Goal: Information Seeking & Learning: Compare options

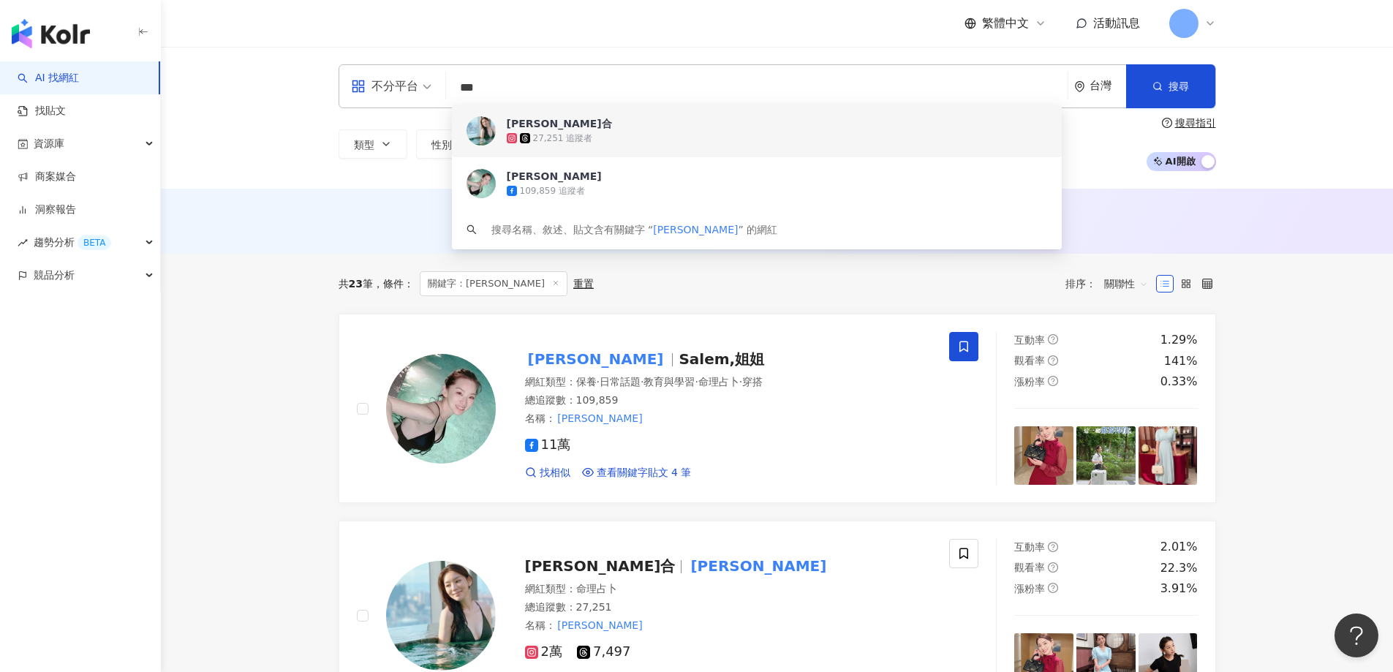
drag, startPoint x: 513, startPoint y: 87, endPoint x: 163, endPoint y: 72, distance: 349.8
click at [162, 75] on div "不分平台 *** 台灣 搜尋 e92ba31a-ecf9-473d-b267-d2f295f52ded 8b7c4f29-c38d-40a0-b63b-e23…" at bounding box center [777, 118] width 1232 height 142
paste input "***"
type input "******"
click at [556, 131] on div "456,298 追蹤者" at bounding box center [749, 138] width 484 height 15
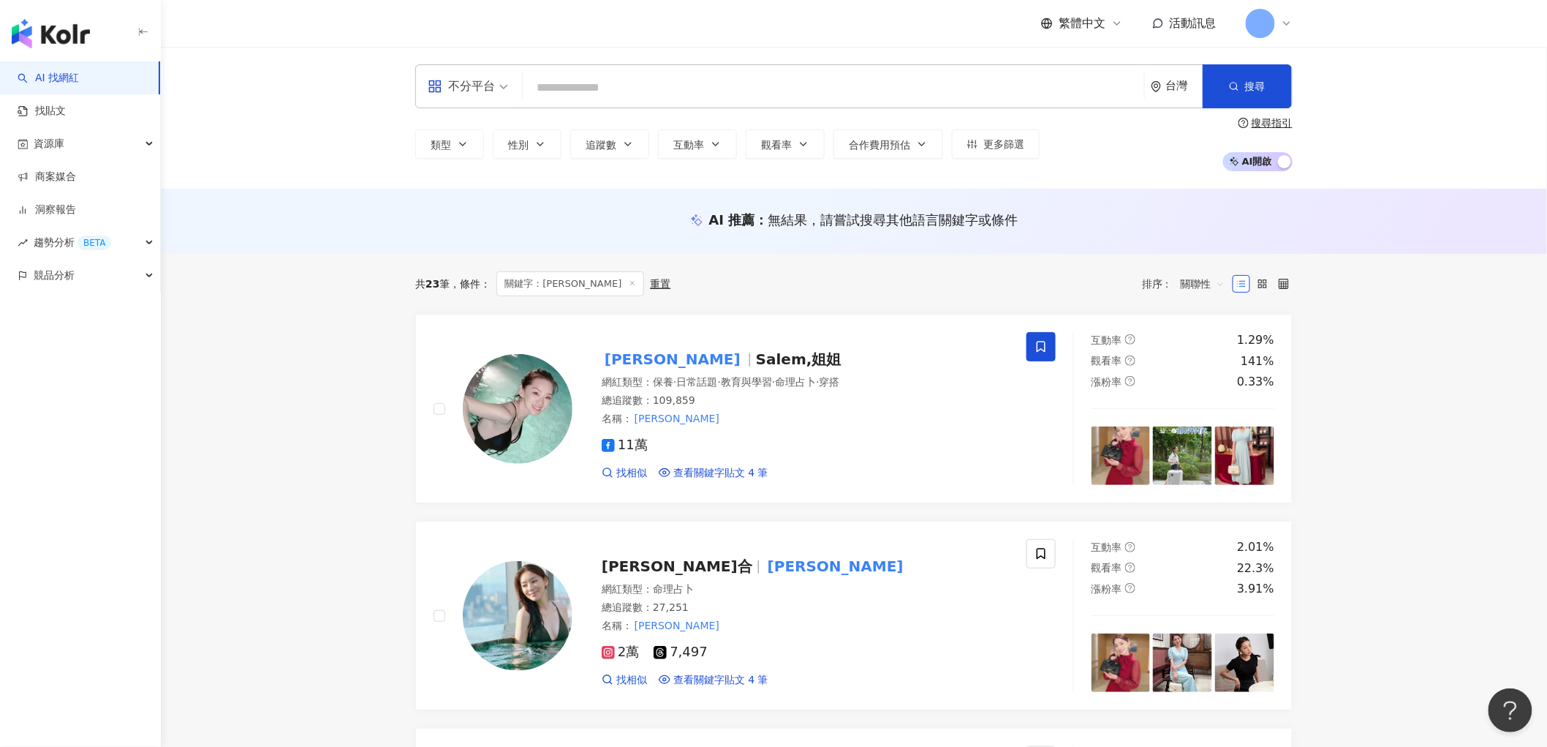
click at [585, 84] on input "search" at bounding box center [834, 88] width 610 height 28
paste input "**"
type input "**"
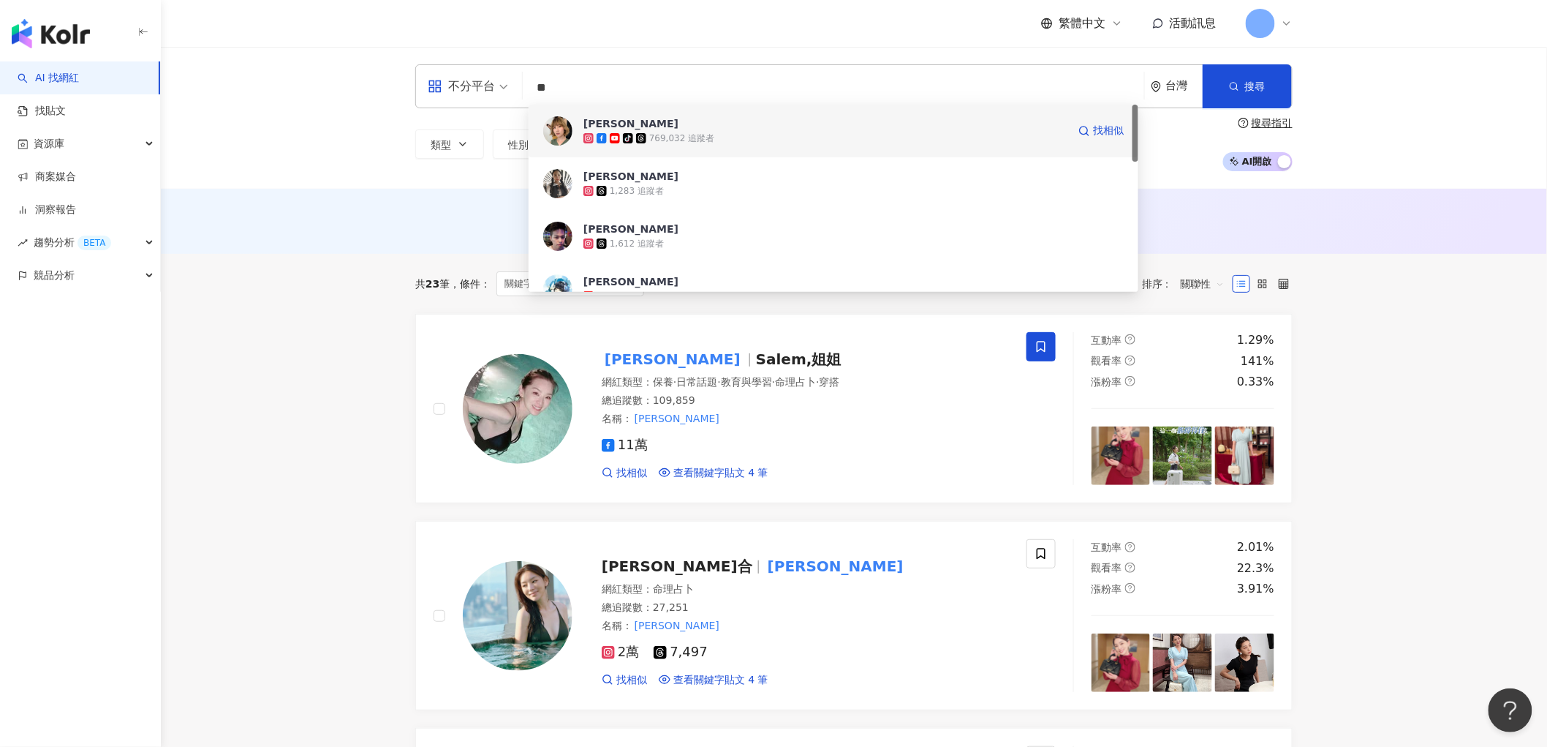
click at [623, 133] on icon "tiktok-icon" at bounding box center [628, 138] width 10 height 10
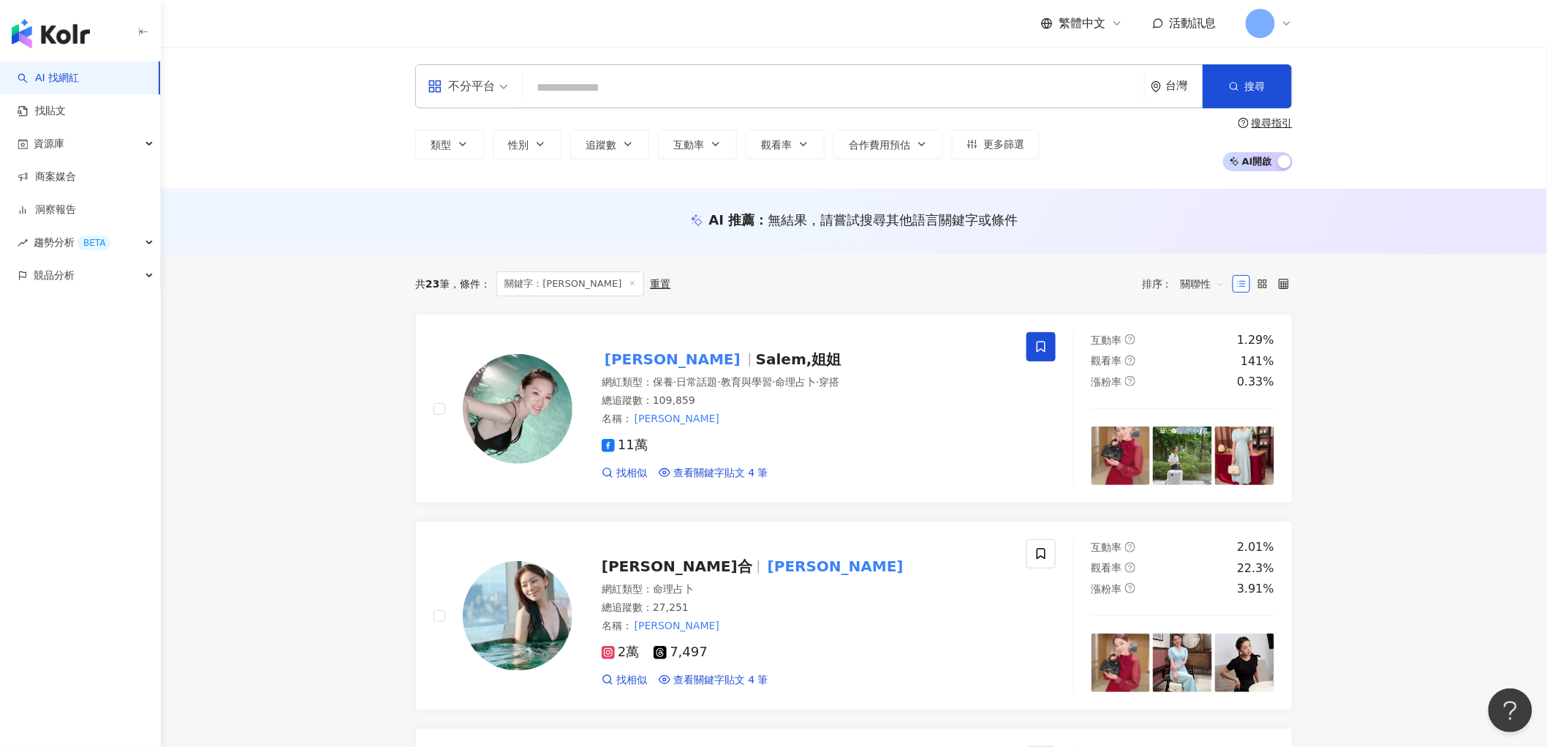
paste input "**********"
type input "**********"
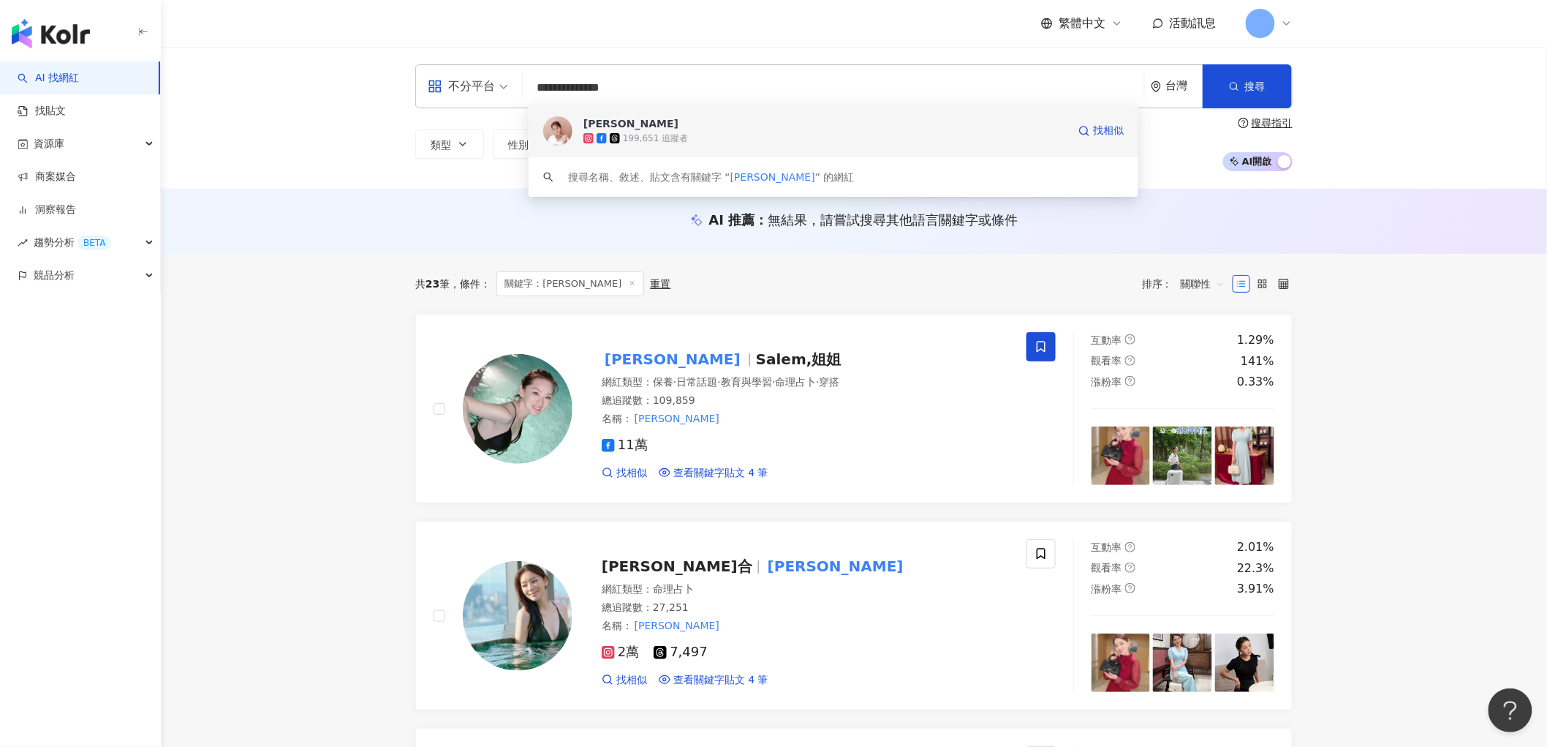
click at [619, 132] on div "199,651 追蹤者" at bounding box center [825, 138] width 484 height 15
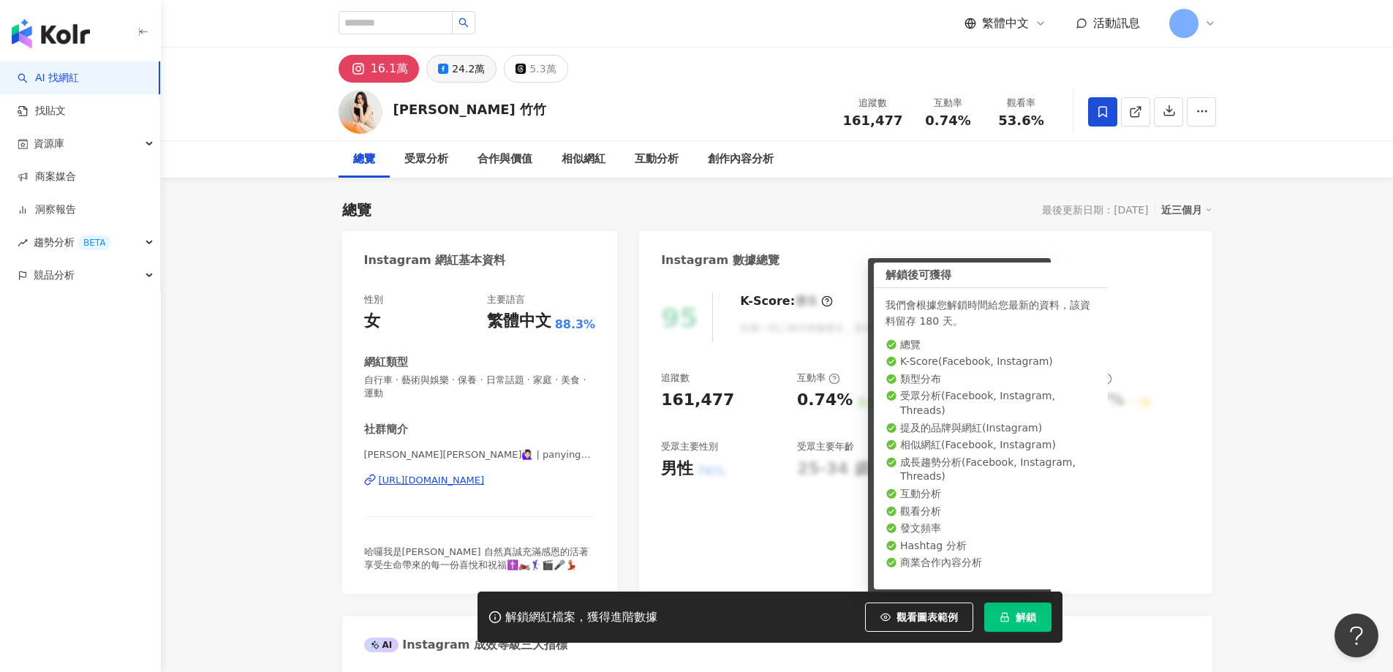
click at [457, 75] on div "24.2萬" at bounding box center [468, 68] width 33 height 20
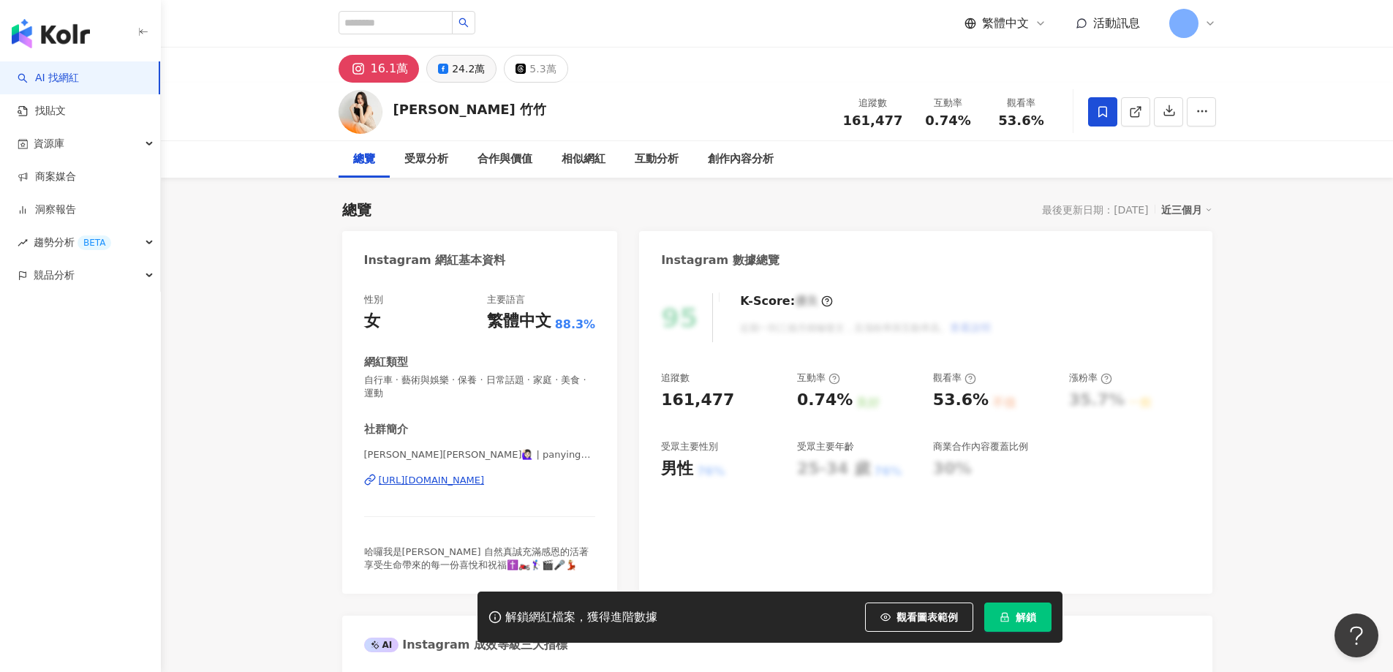
click at [456, 67] on div "24.2萬" at bounding box center [468, 68] width 33 height 20
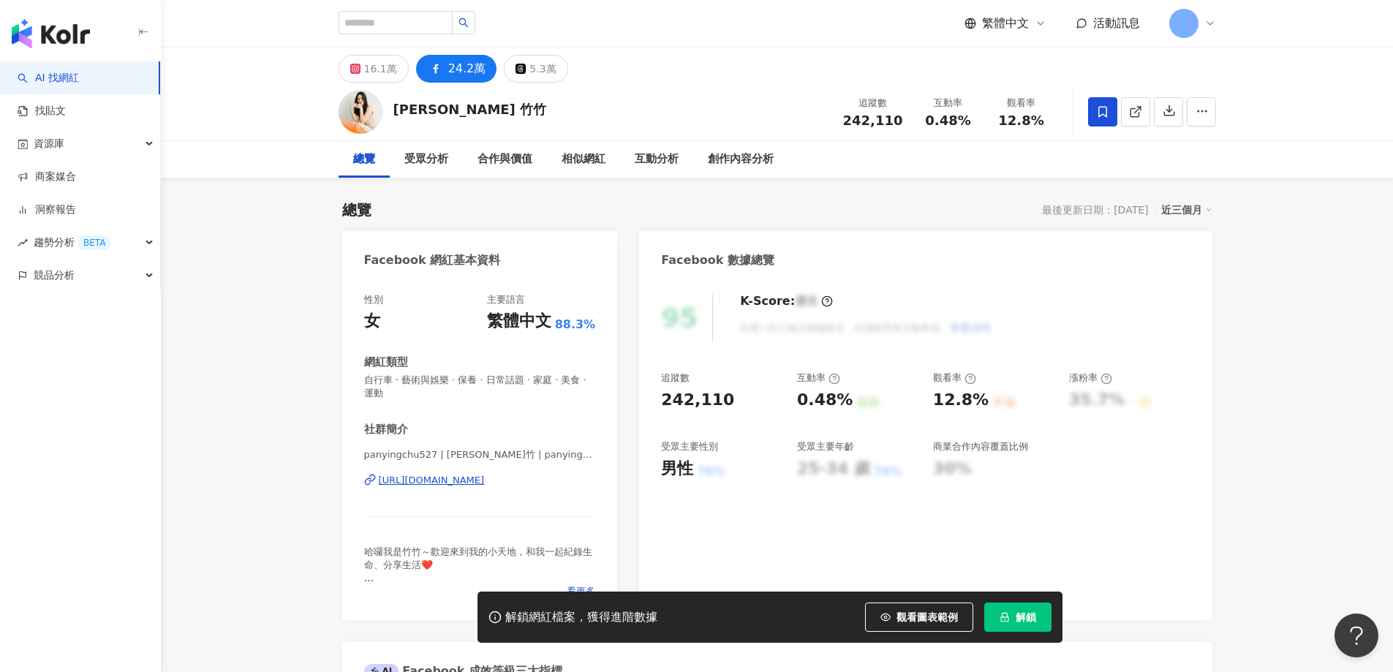
click at [1027, 620] on span "解鎖" at bounding box center [1026, 617] width 20 height 12
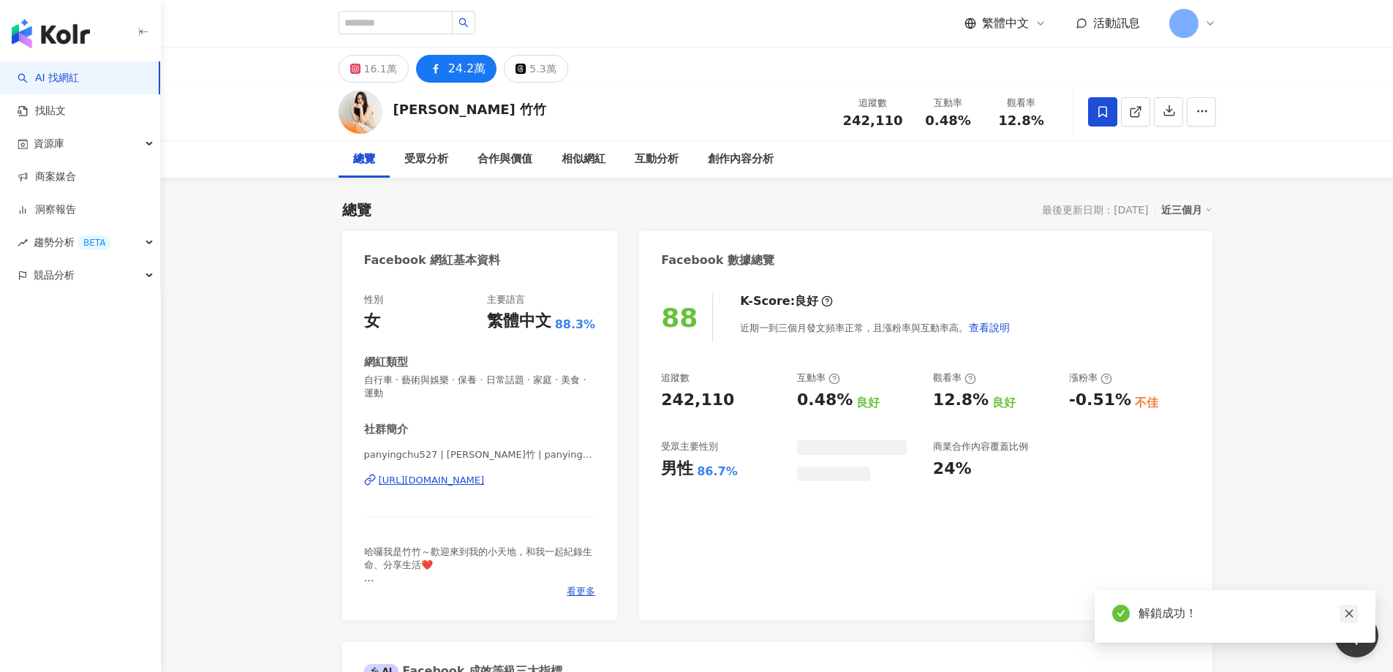
click at [1351, 612] on icon "close" at bounding box center [1349, 613] width 10 height 10
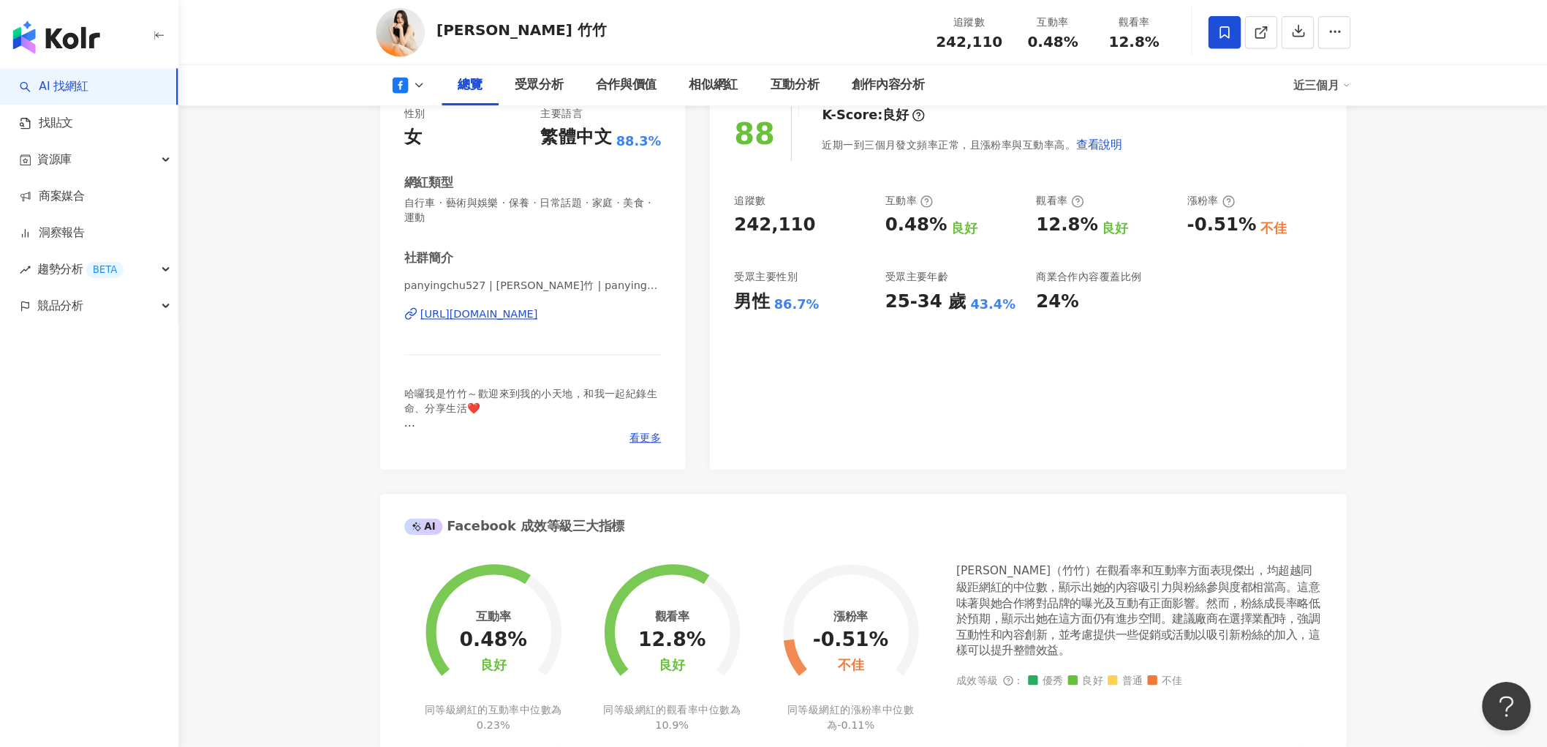
scroll to position [146, 0]
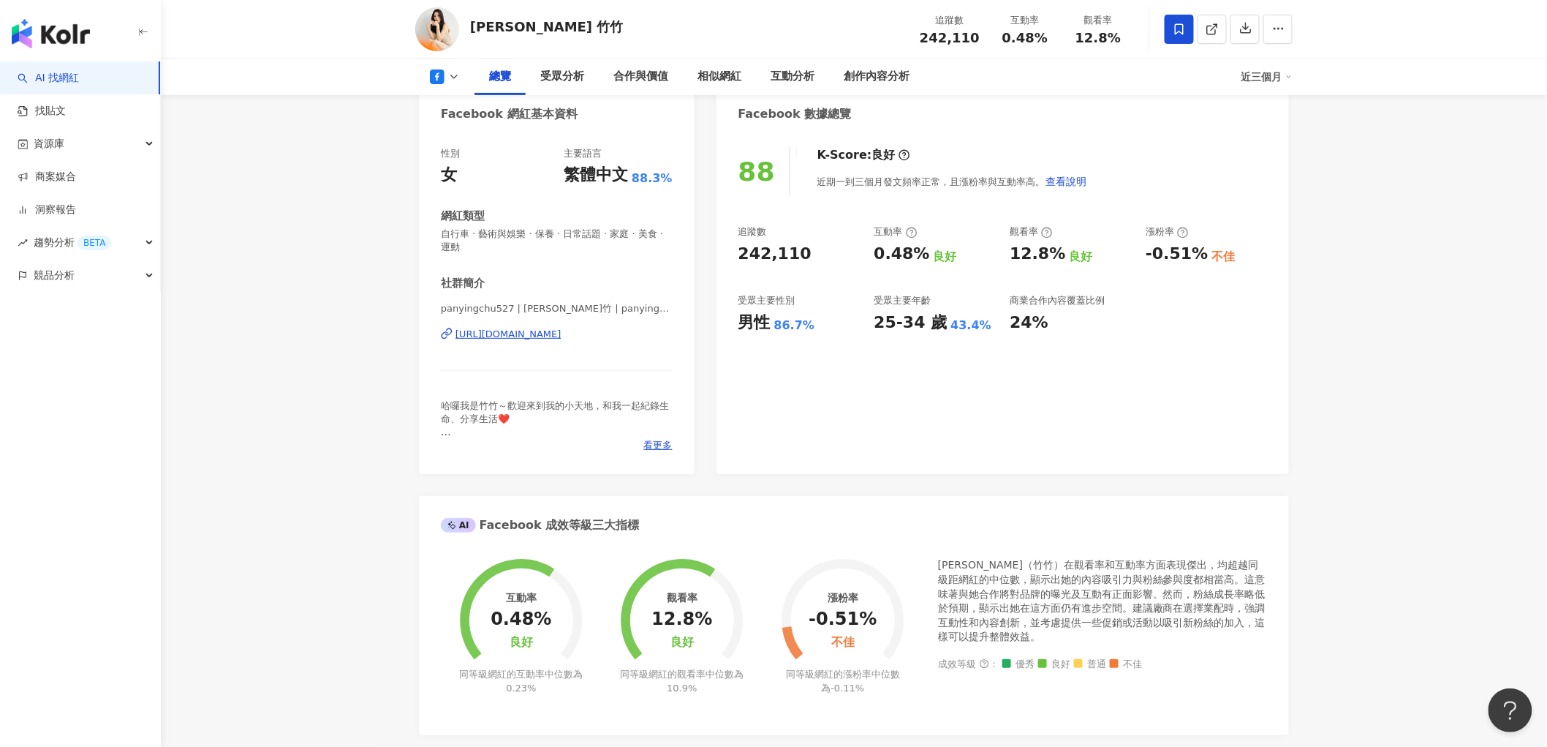
click at [445, 73] on button at bounding box center [444, 76] width 59 height 15
click at [462, 107] on button "Instagram" at bounding box center [468, 104] width 88 height 20
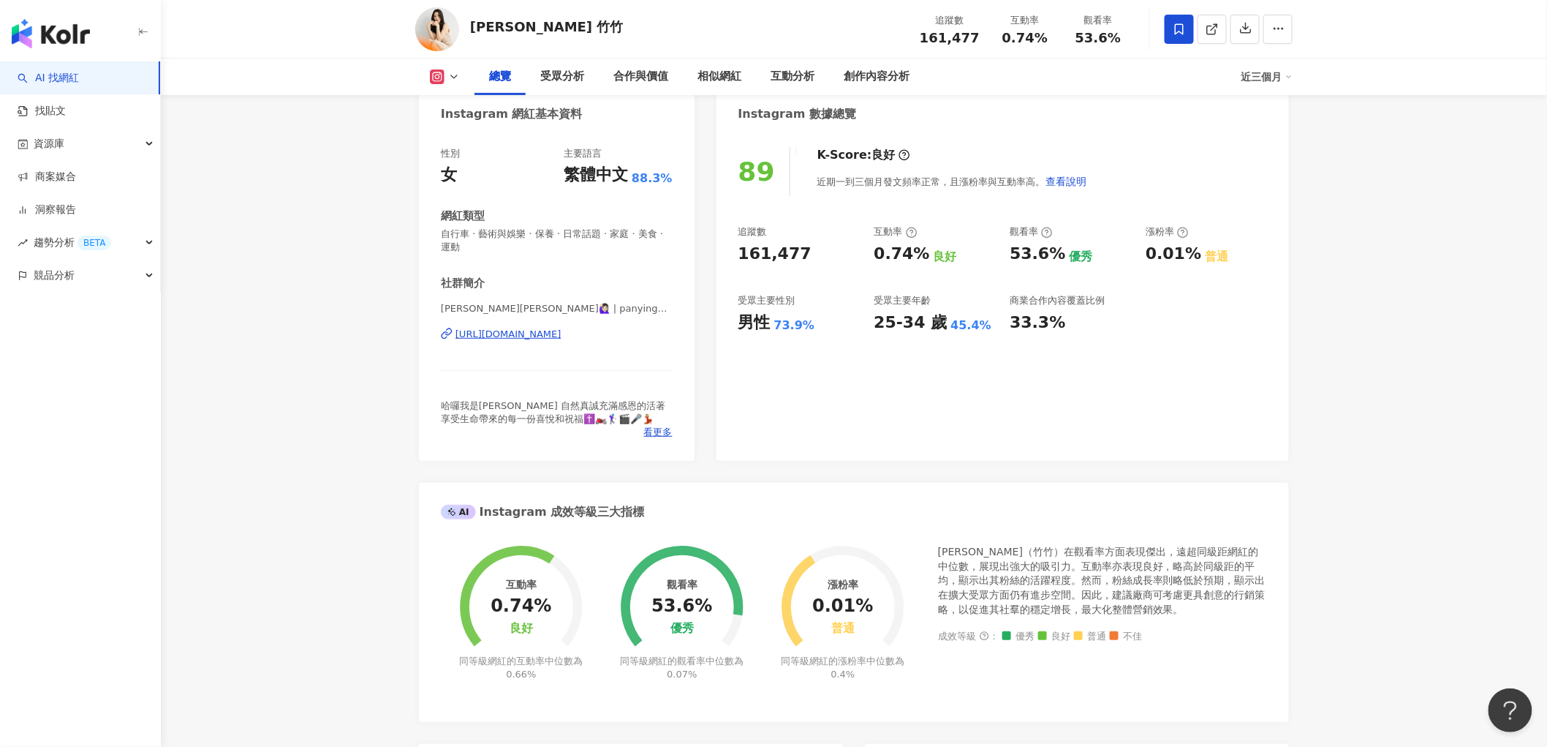
click at [434, 72] on rect at bounding box center [438, 77] width 12 height 11
click at [449, 129] on button "Facebook" at bounding box center [468, 137] width 88 height 20
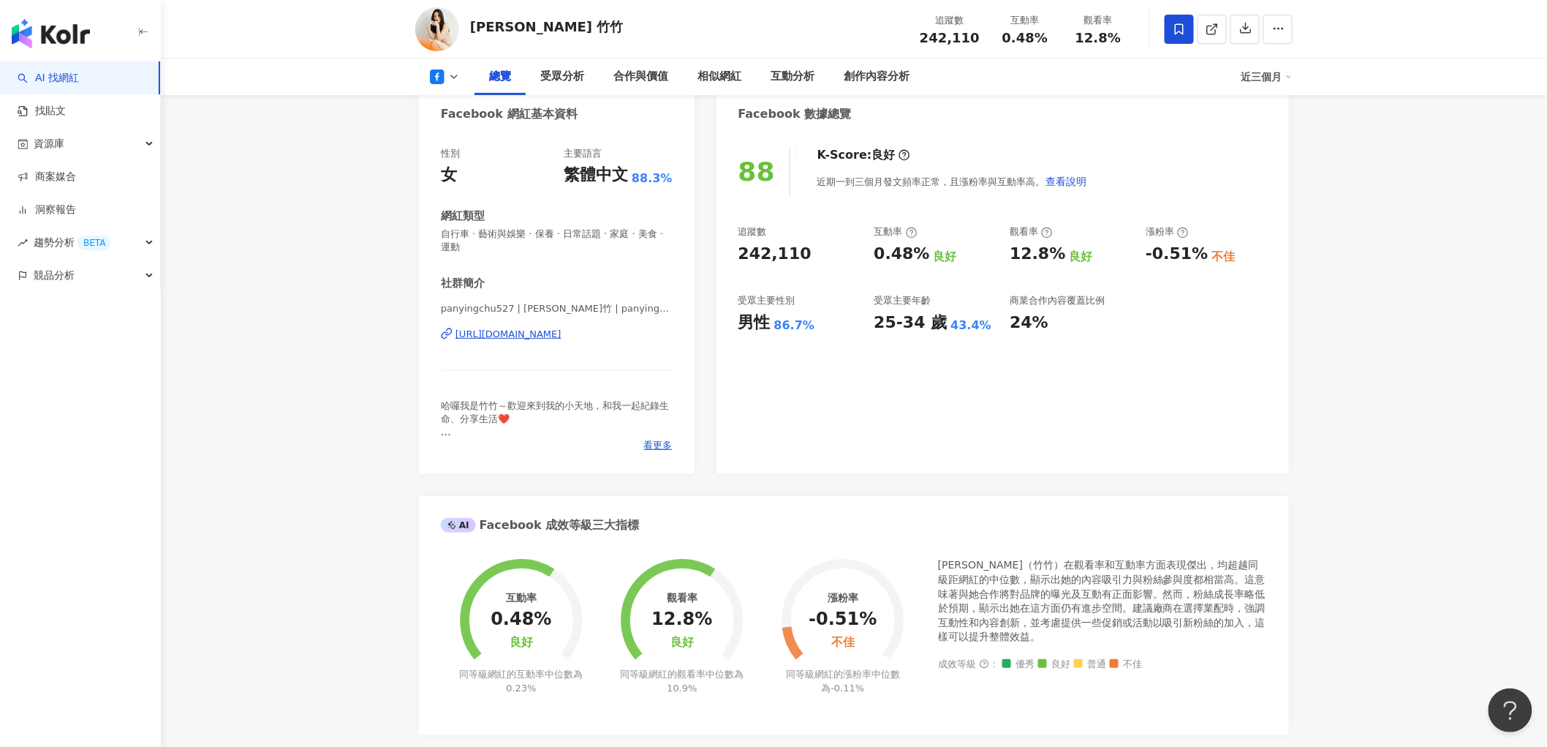
click at [428, 81] on button at bounding box center [444, 76] width 59 height 15
click at [447, 99] on button "Instagram" at bounding box center [468, 104] width 88 height 20
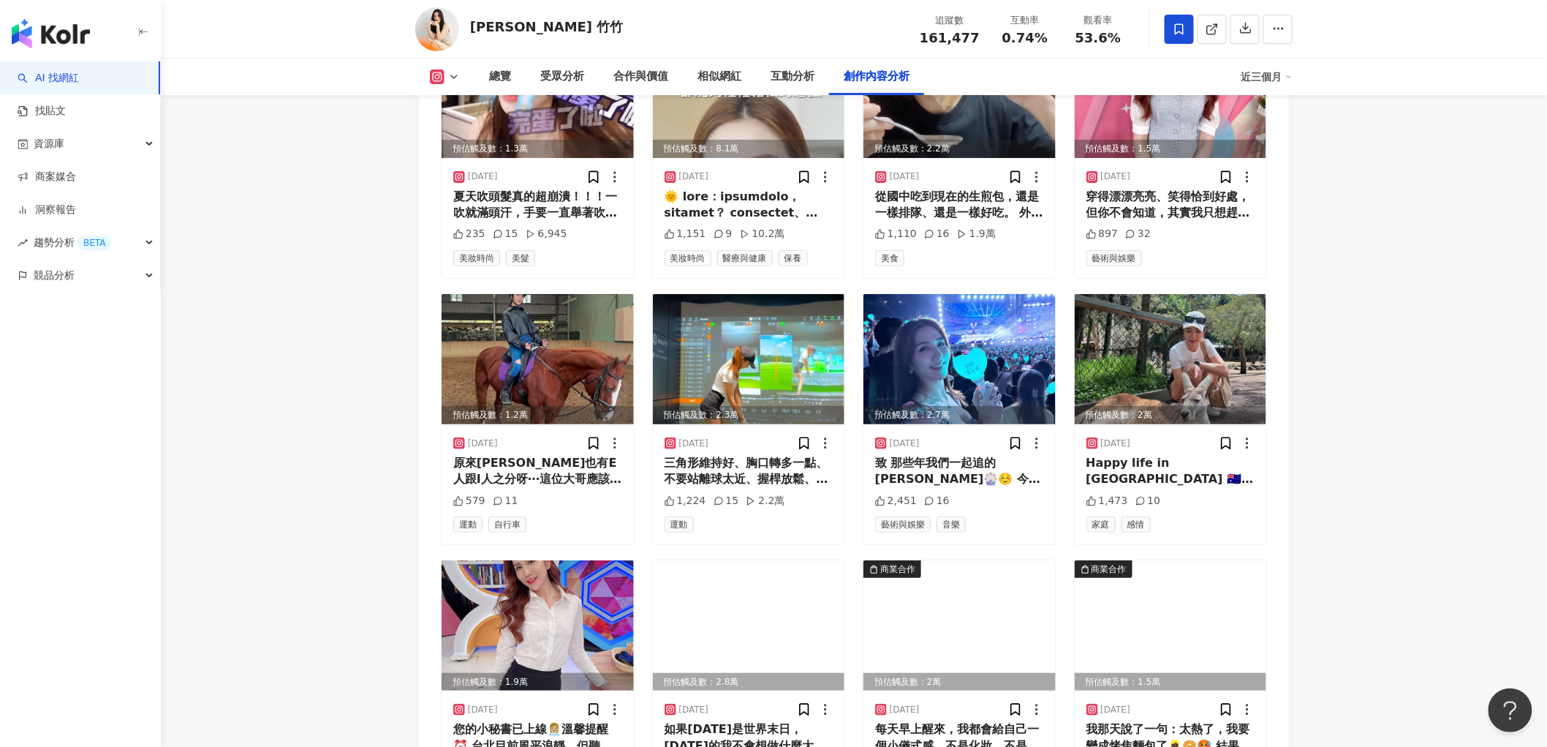
scroll to position [4127, 0]
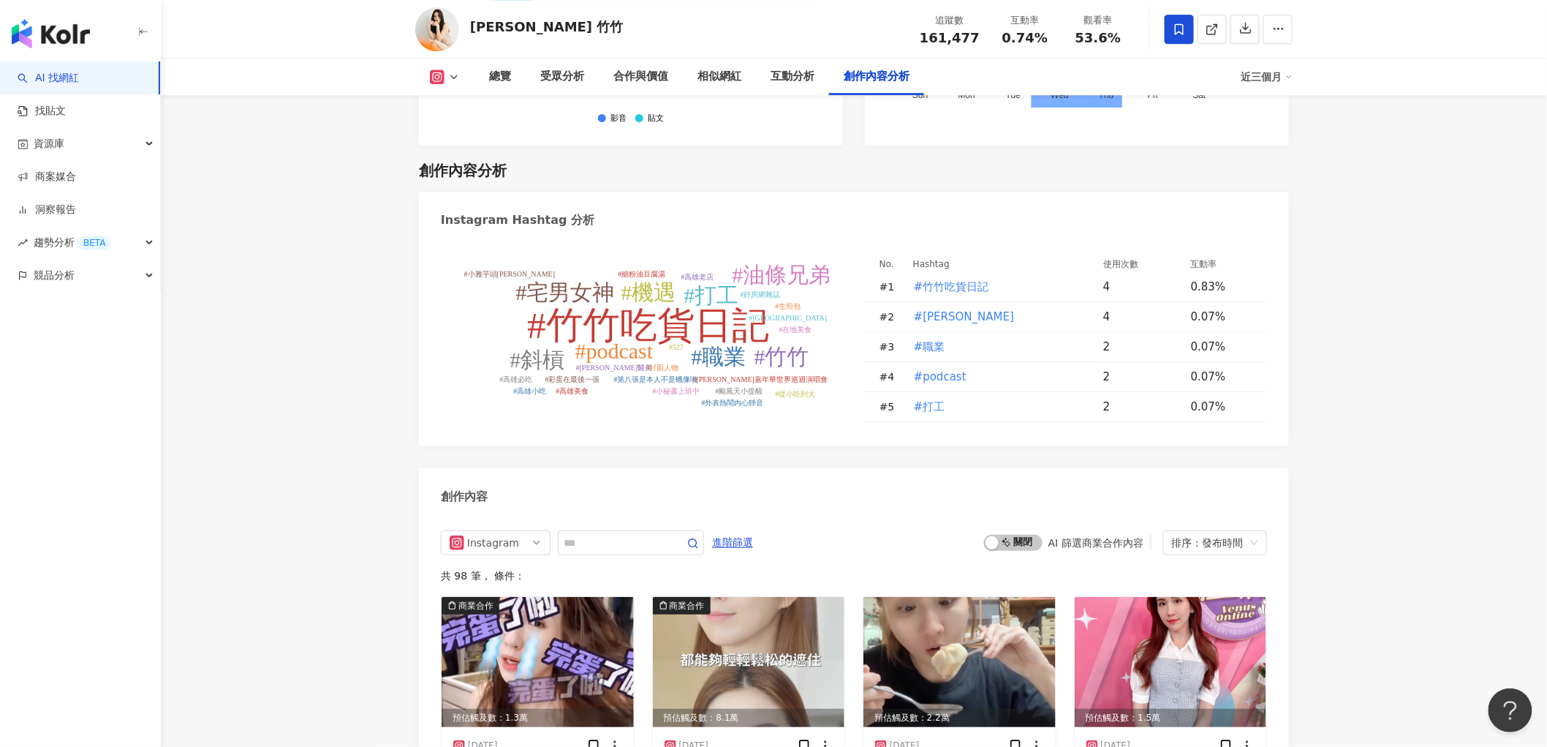
click at [453, 77] on polyline at bounding box center [454, 76] width 6 height 3
click at [447, 133] on button "Facebook" at bounding box center [468, 137] width 88 height 20
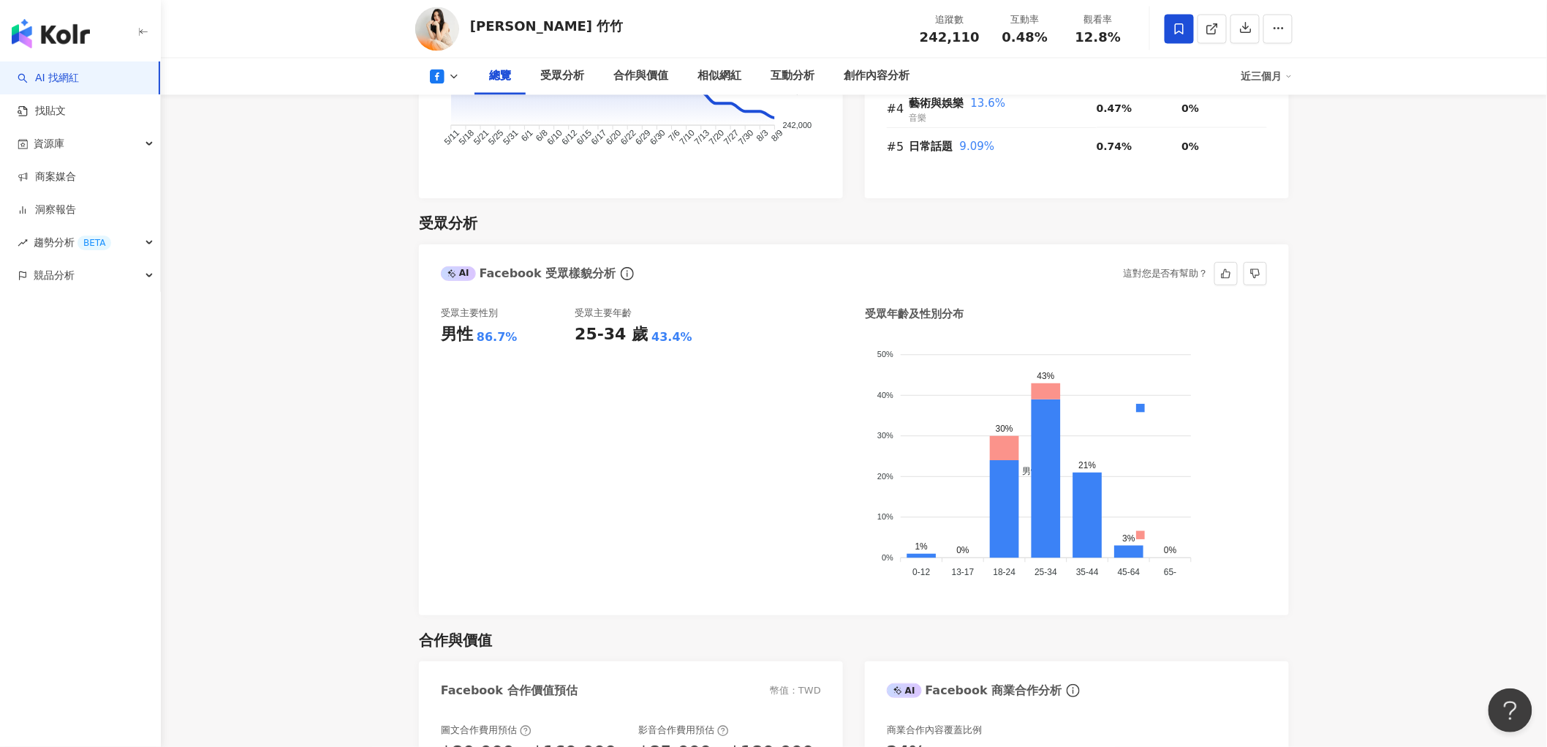
scroll to position [1171, 0]
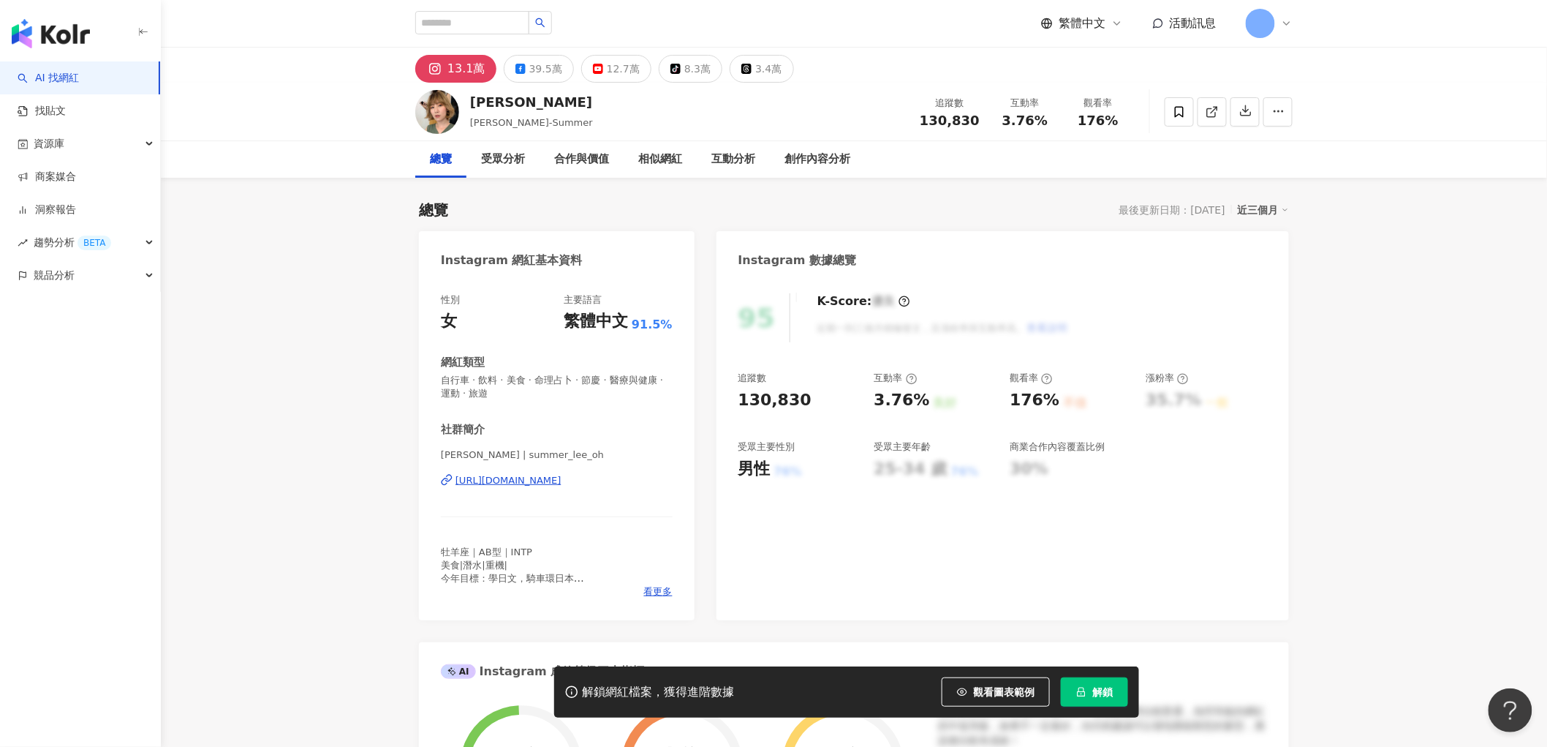
click at [1106, 682] on button "解鎖" at bounding box center [1094, 691] width 67 height 29
click at [529, 68] on div "39.5萬" at bounding box center [545, 68] width 33 height 20
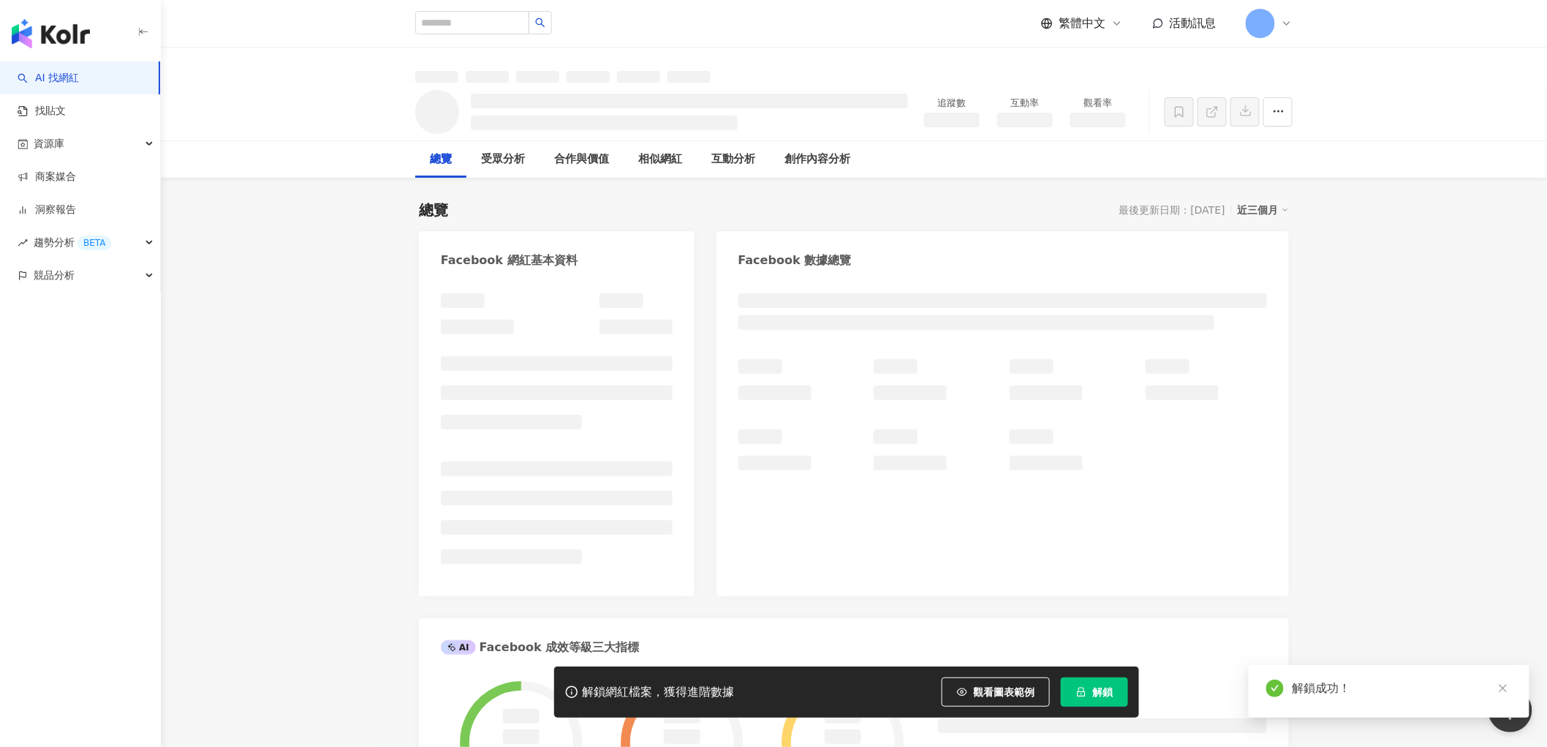
click at [1503, 686] on icon "close" at bounding box center [1503, 688] width 10 height 10
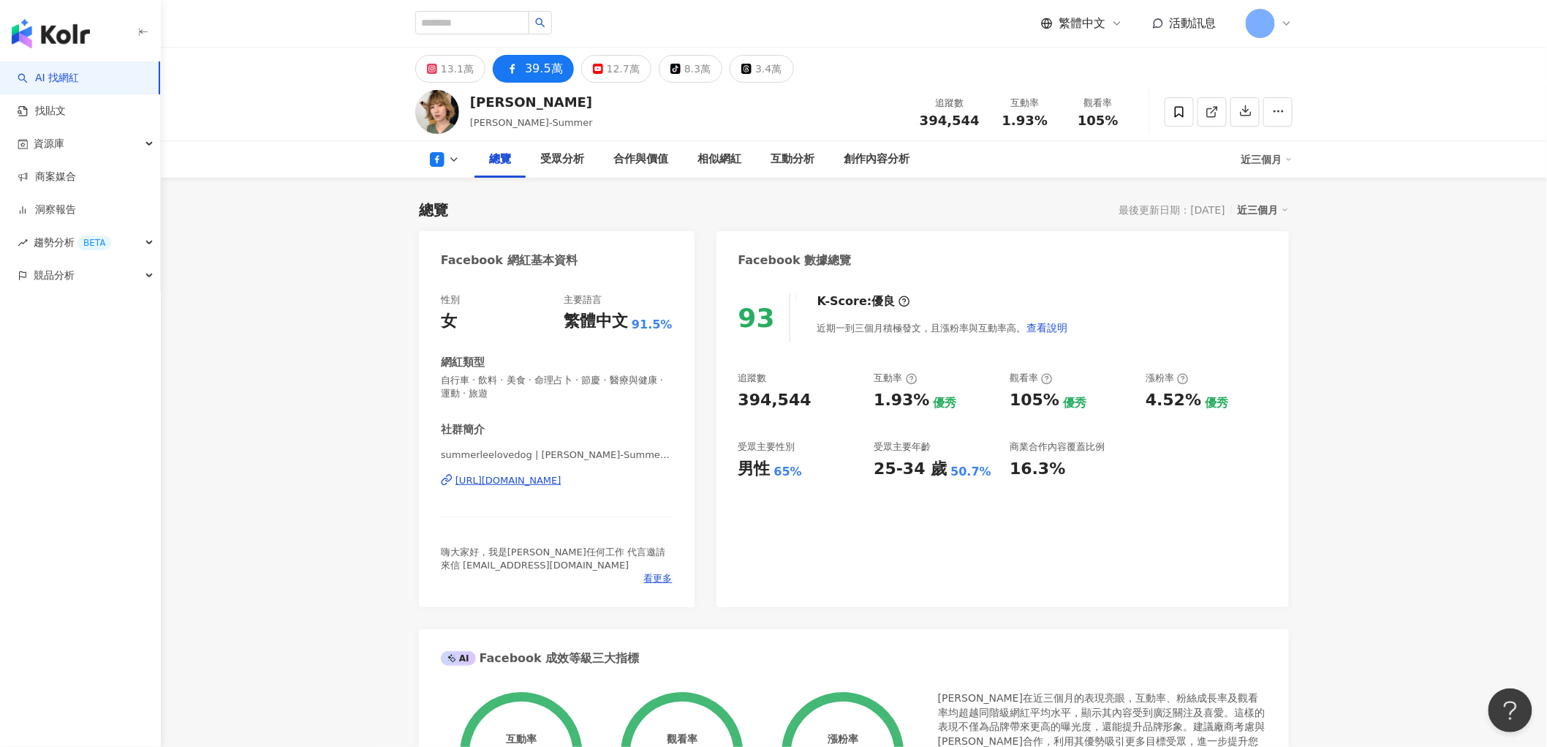
scroll to position [81, 0]
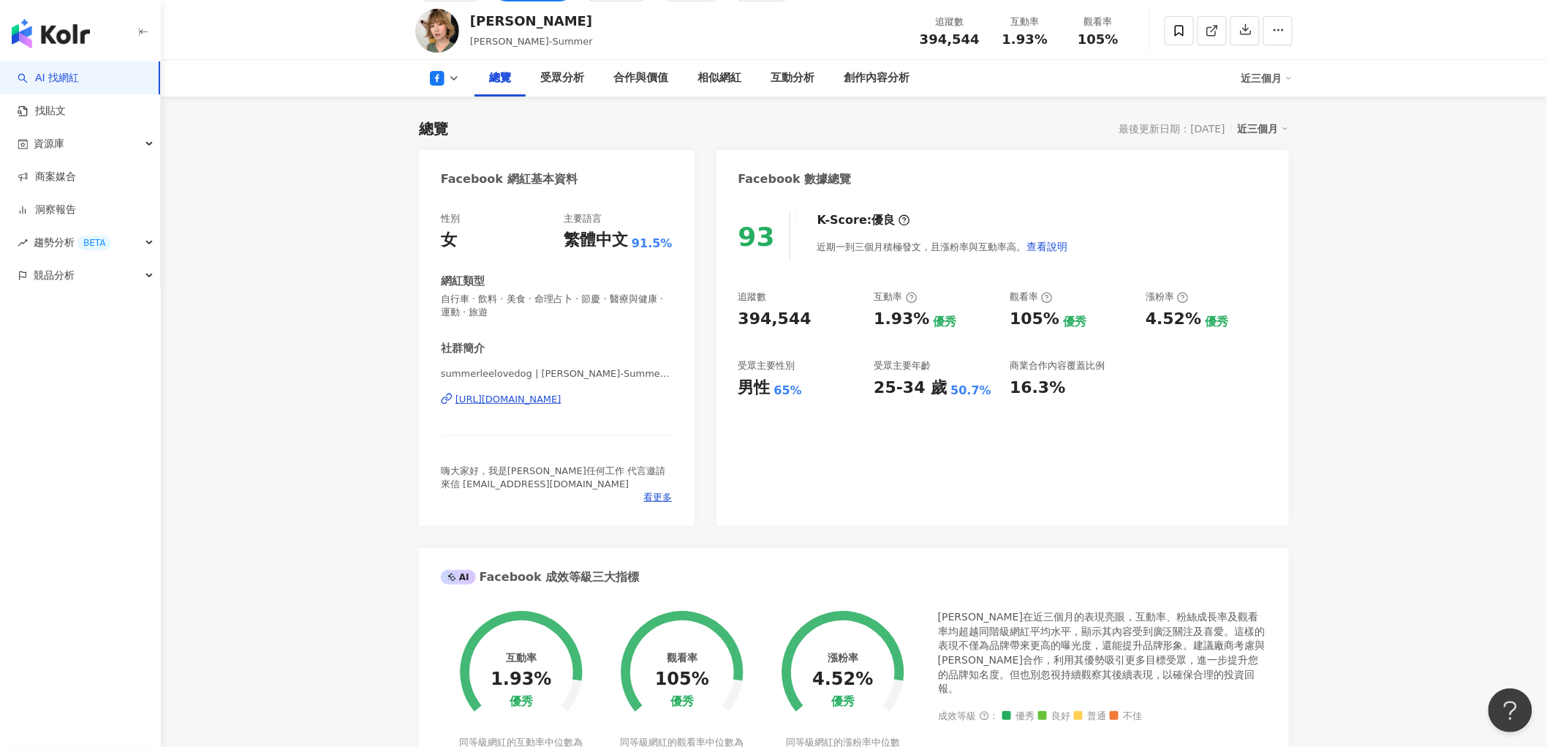
click at [436, 83] on icon at bounding box center [437, 78] width 15 height 15
click at [450, 110] on button "Instagram" at bounding box center [468, 105] width 88 height 20
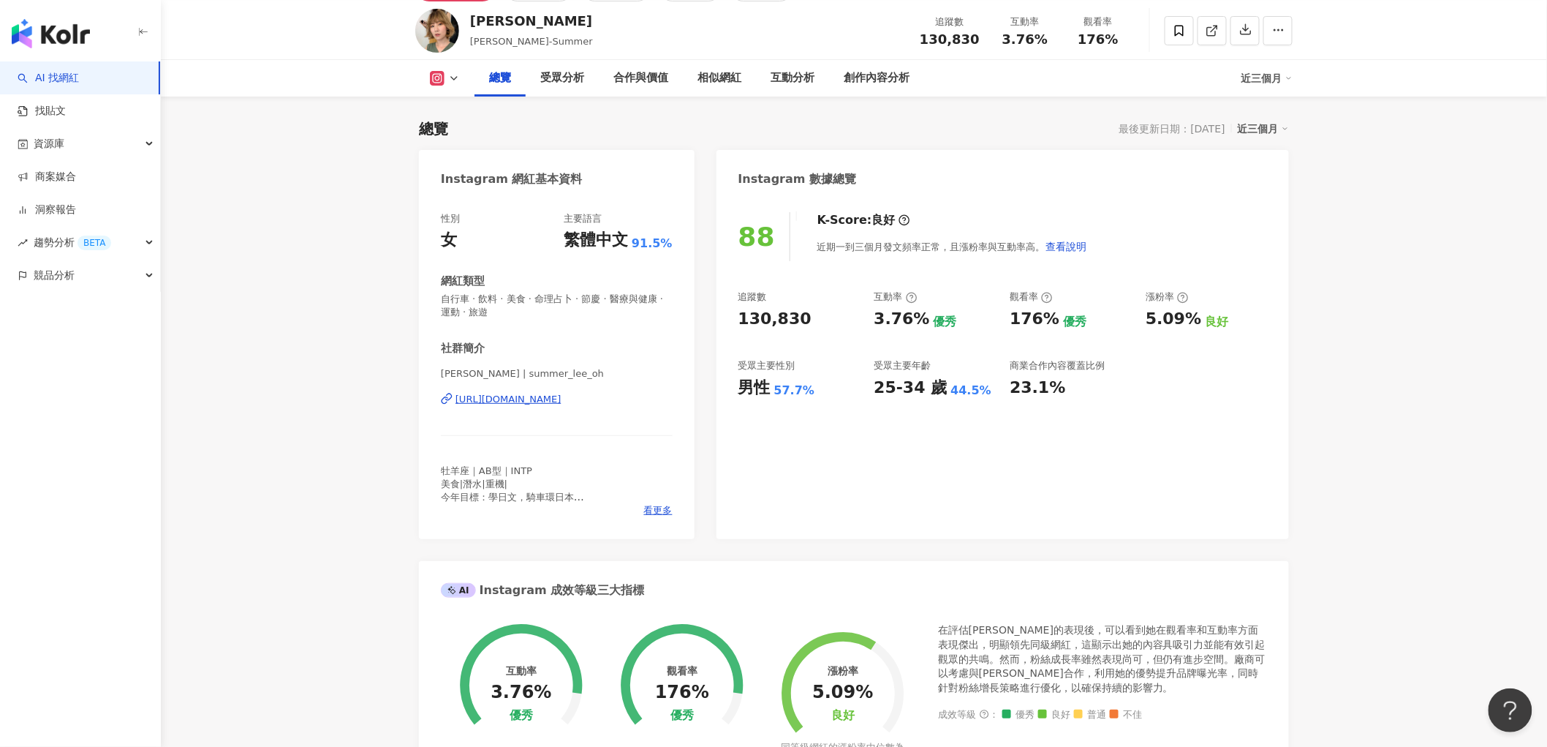
click at [48, 26] on img "button" at bounding box center [51, 33] width 78 height 29
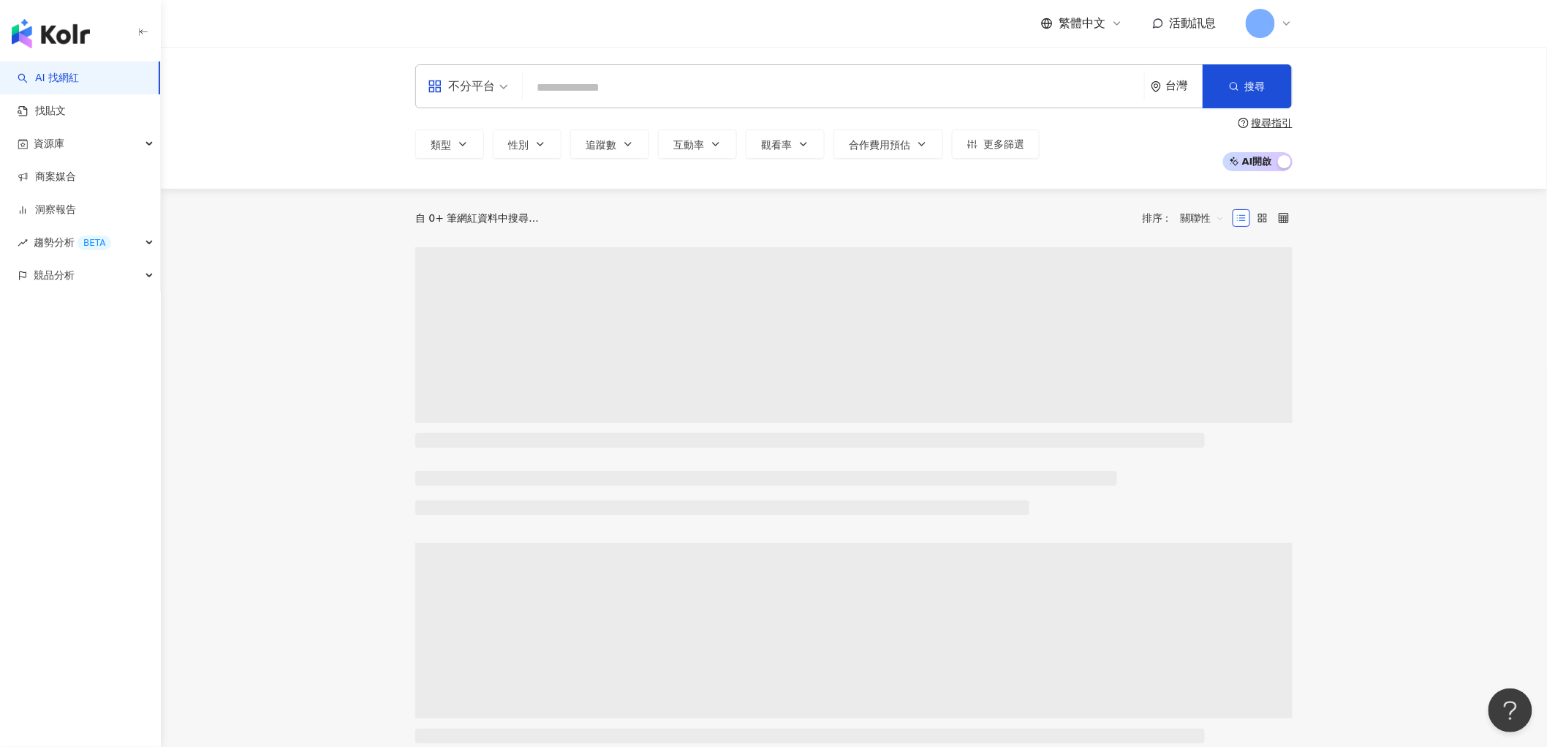
type input "*******"
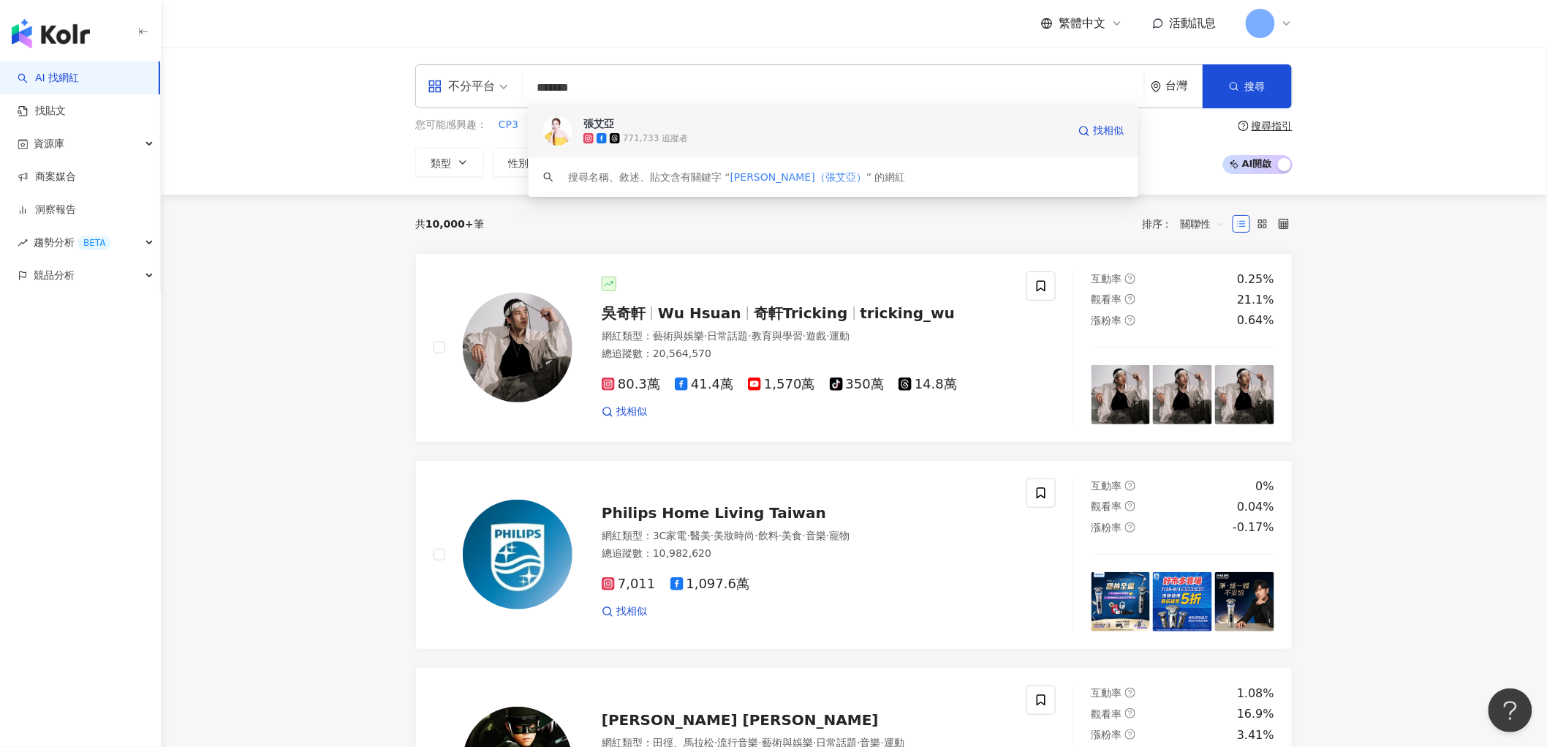
click at [604, 135] on icon at bounding box center [602, 138] width 10 height 10
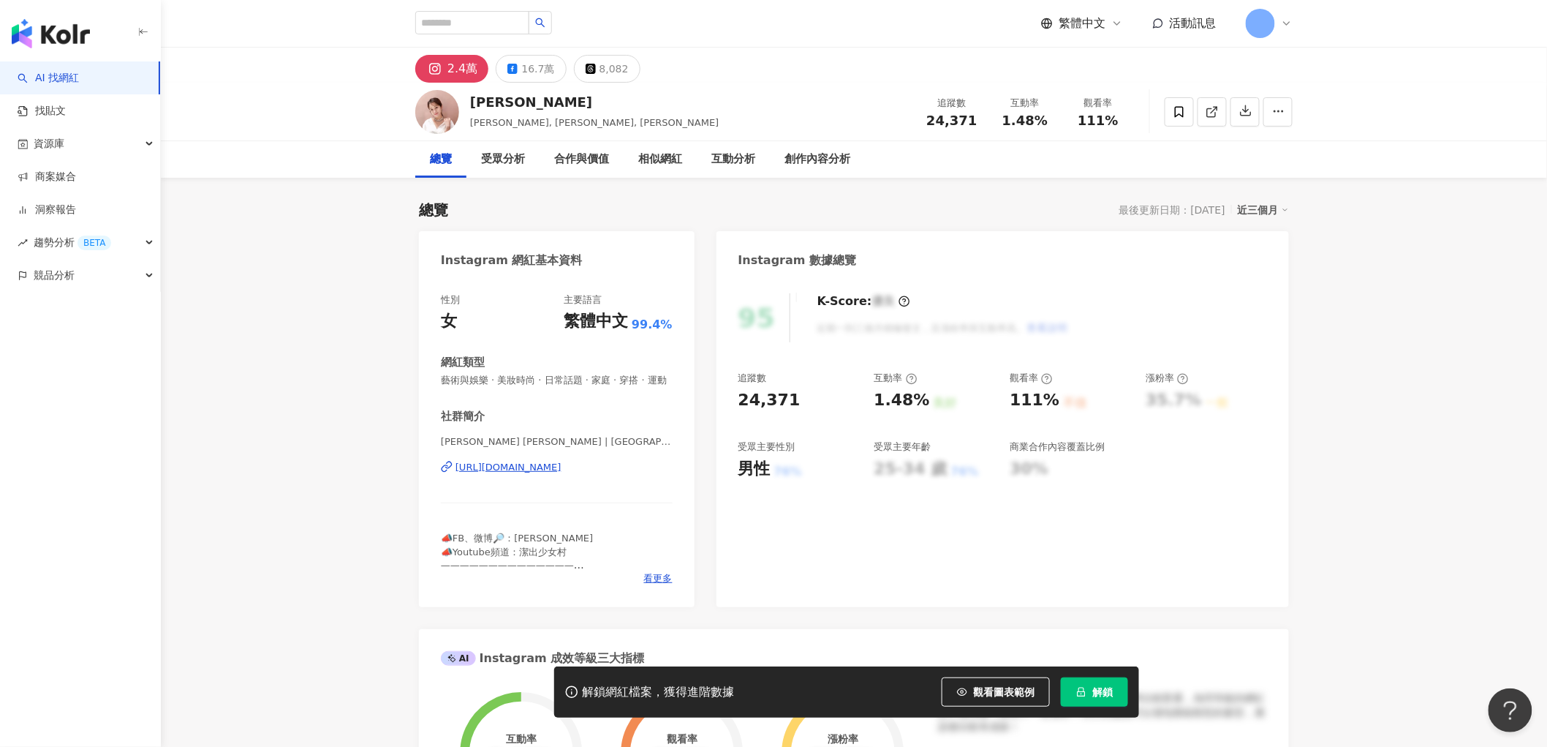
click at [527, 59] on div "16.7萬" at bounding box center [537, 68] width 33 height 20
click at [1087, 688] on button "解鎖" at bounding box center [1094, 691] width 67 height 29
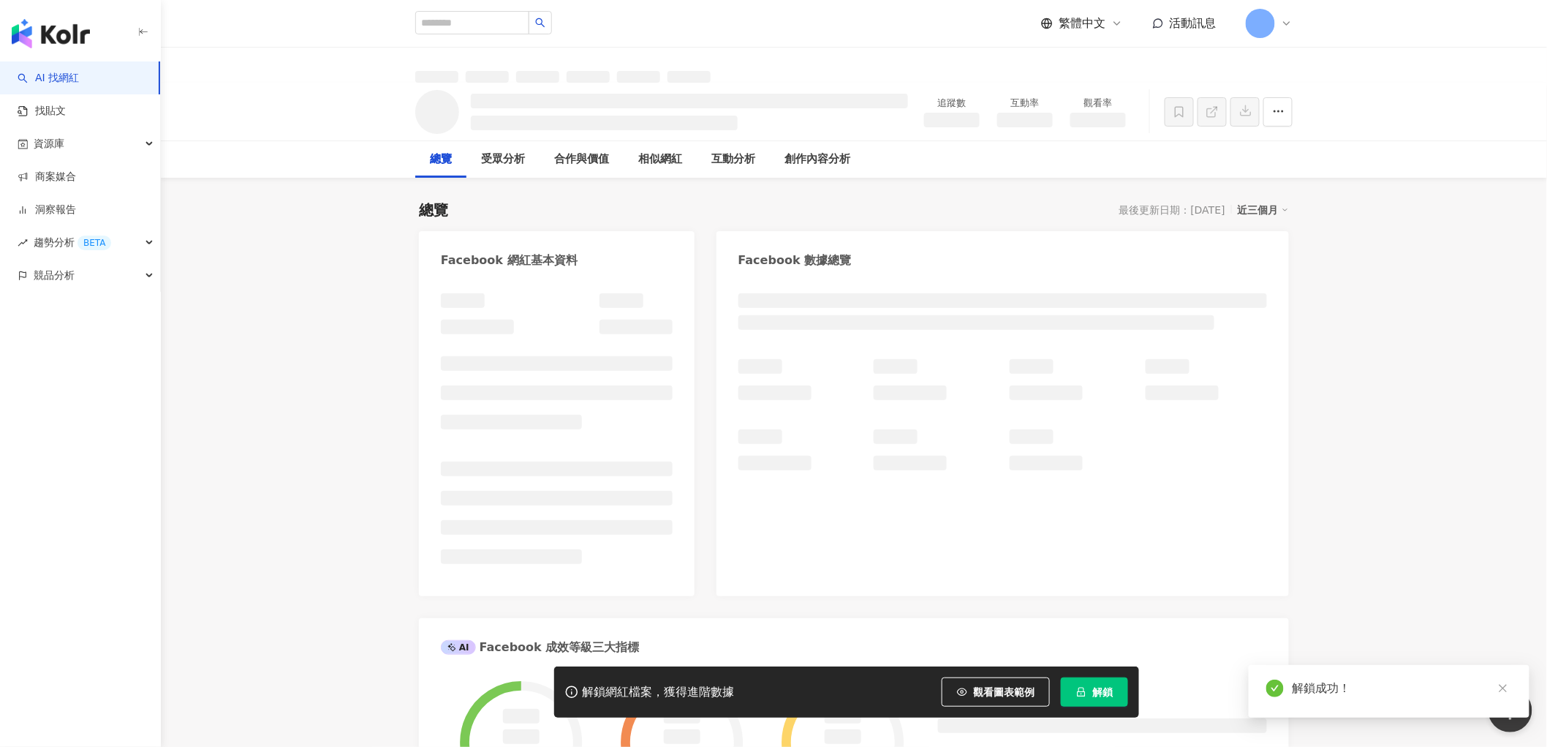
click at [1504, 685] on icon "close" at bounding box center [1503, 688] width 10 height 10
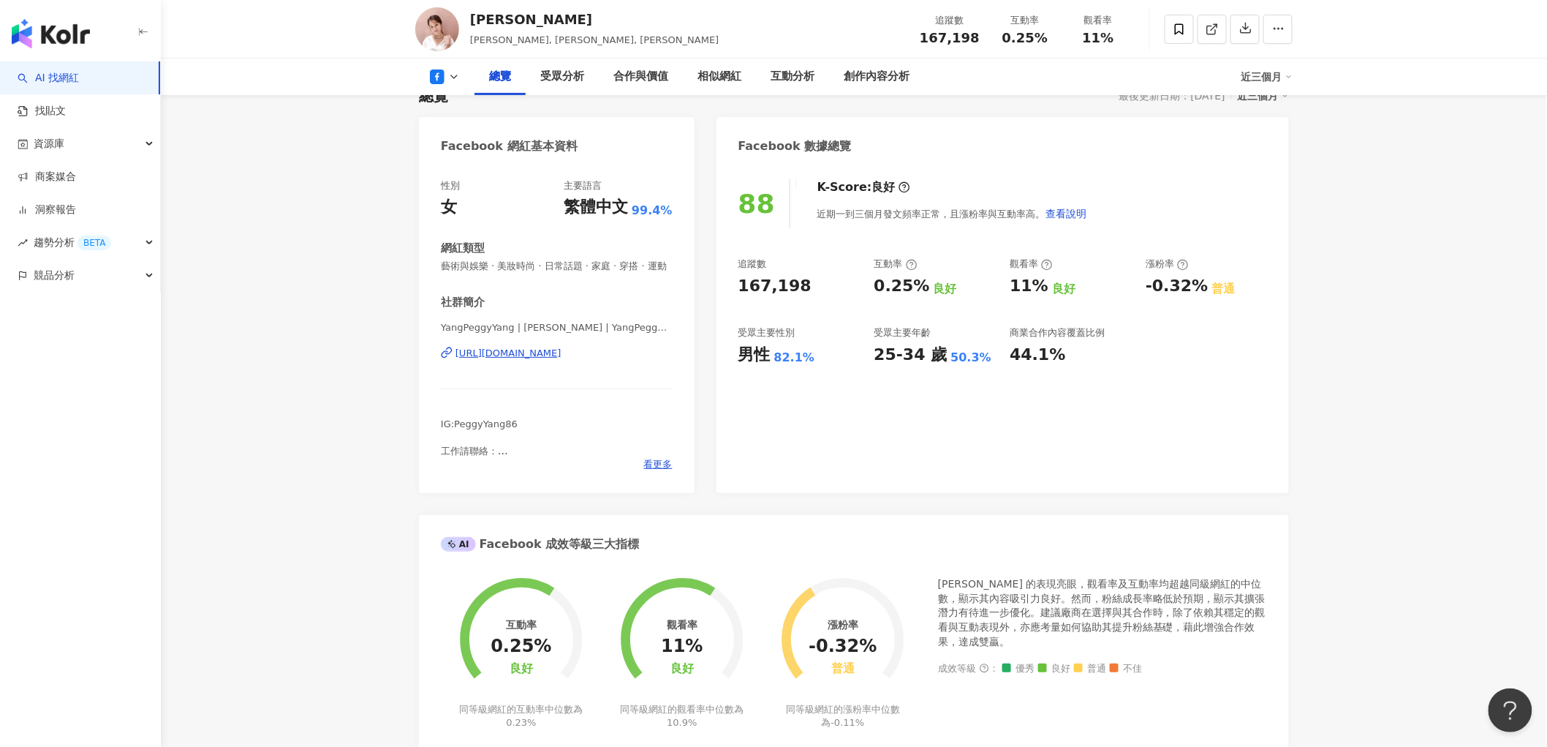
scroll to position [162, 0]
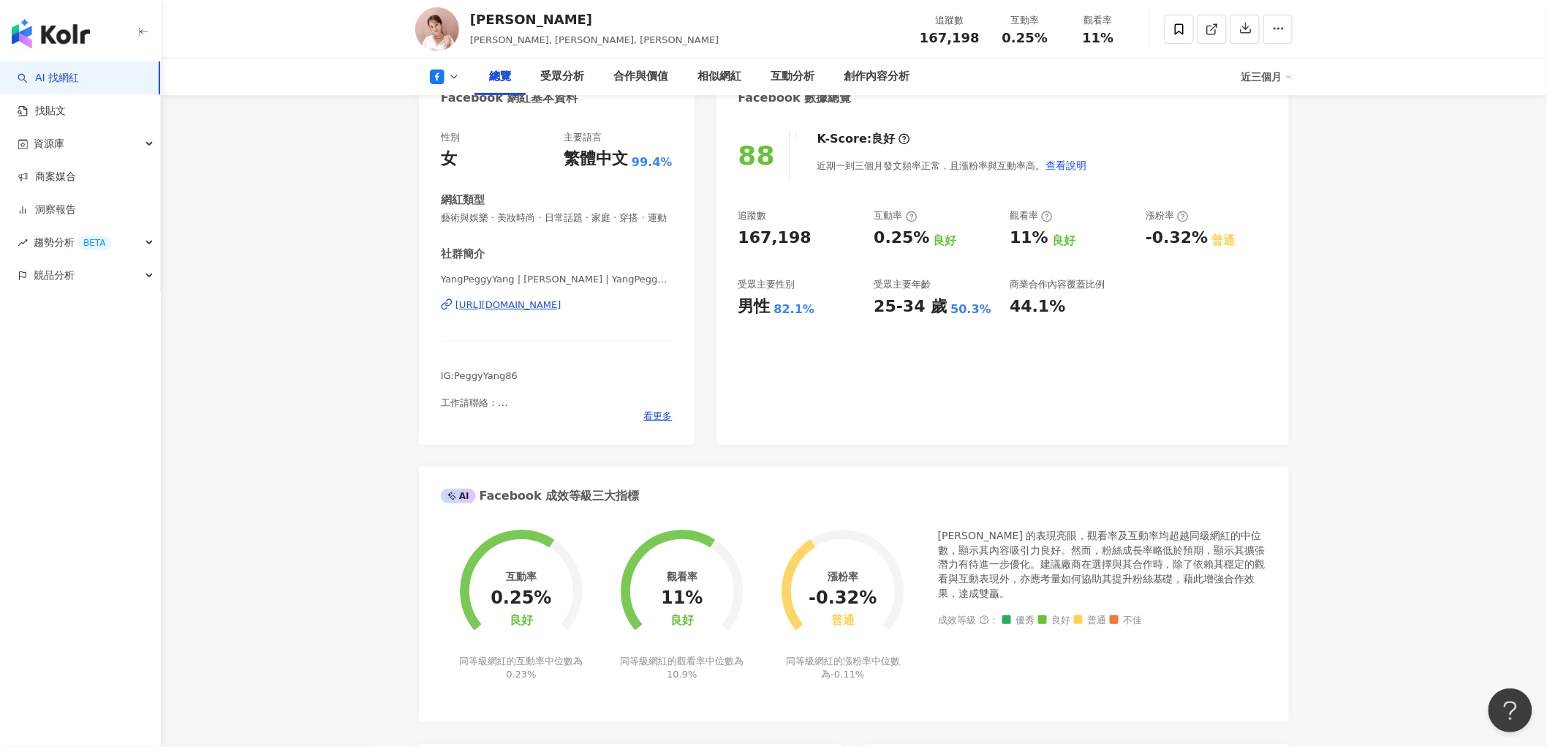
click at [436, 74] on icon at bounding box center [437, 76] width 15 height 15
click at [445, 107] on button "Instagram" at bounding box center [468, 104] width 88 height 20
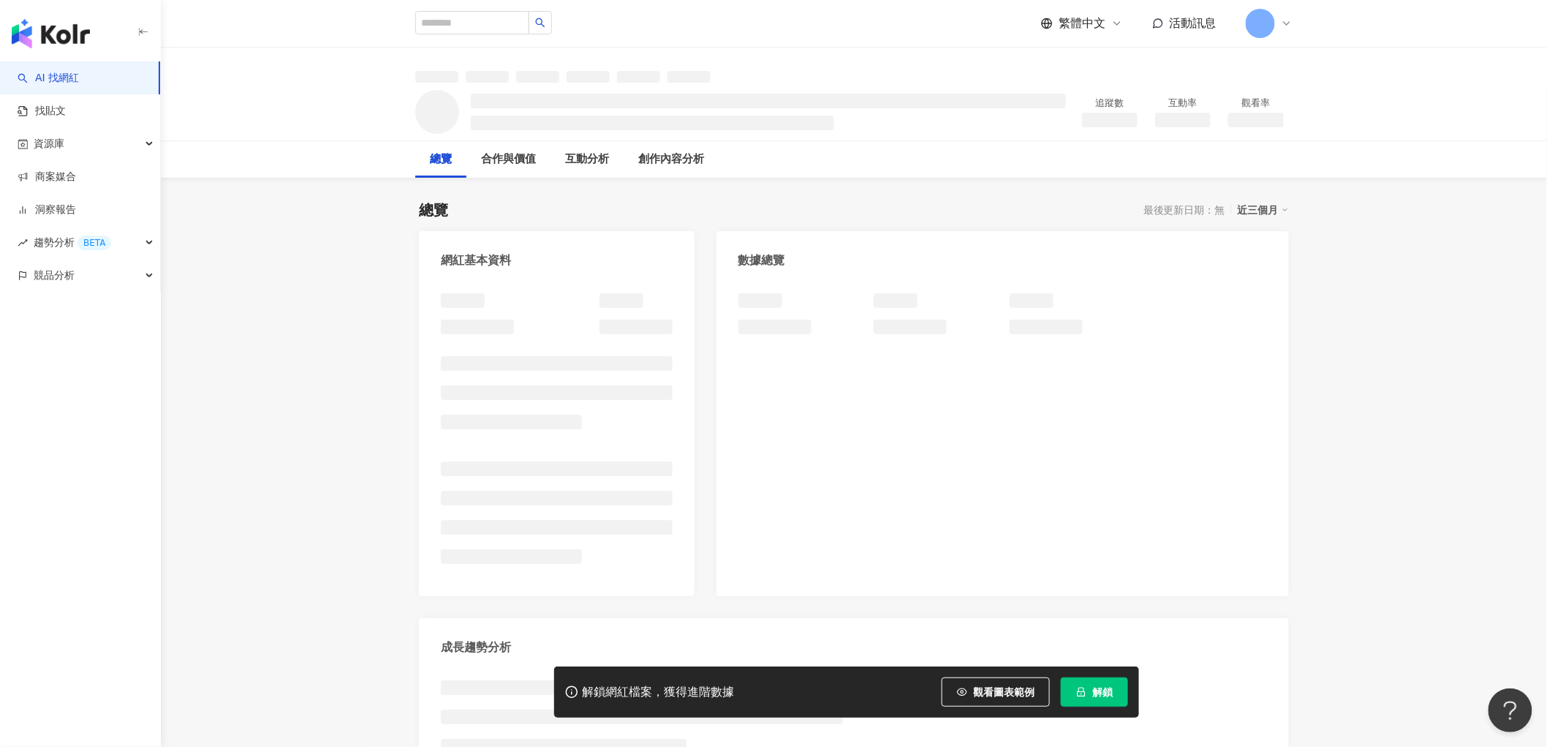
click at [1100, 696] on span "解鎖" at bounding box center [1102, 692] width 20 height 12
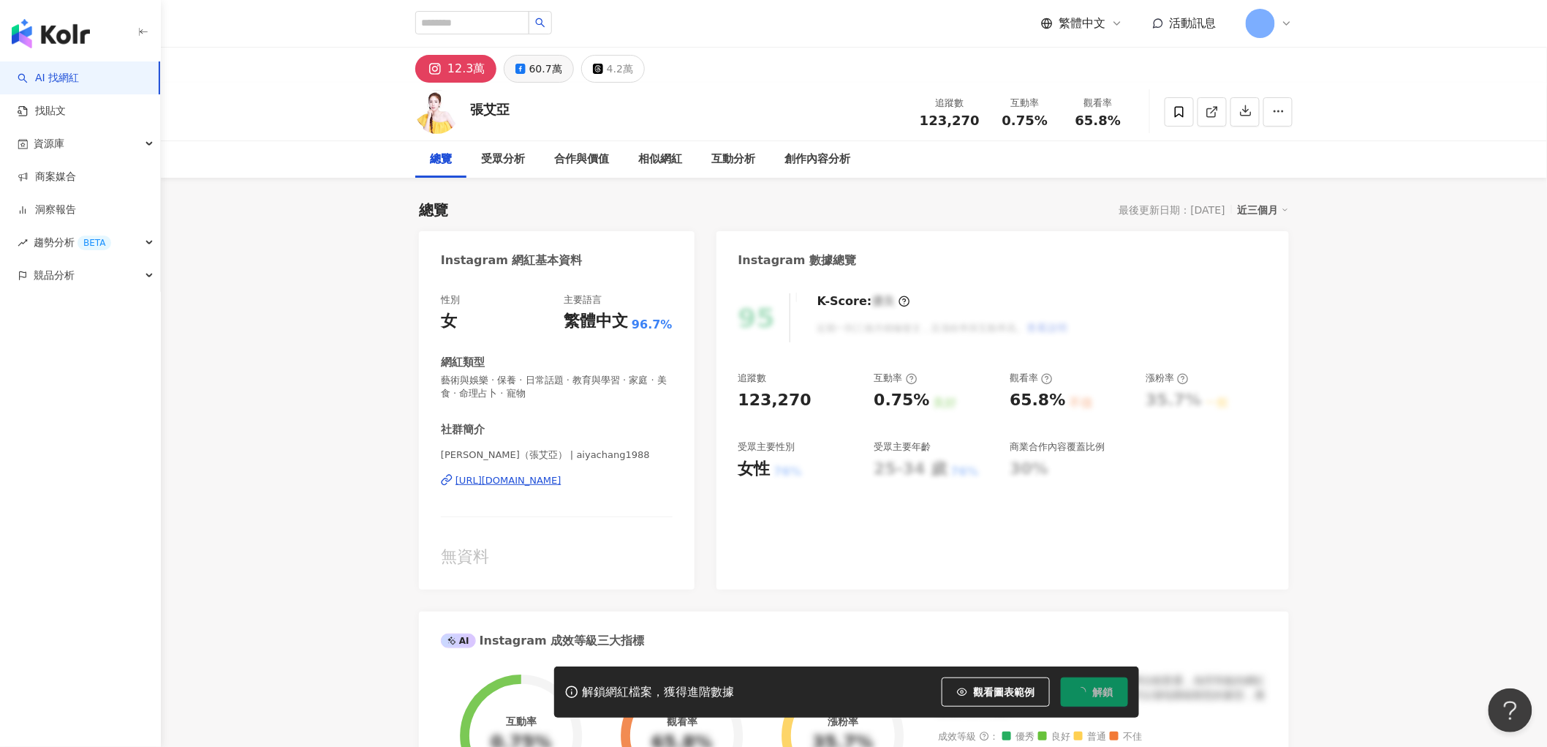
click at [529, 67] on div "60.7萬" at bounding box center [545, 68] width 33 height 20
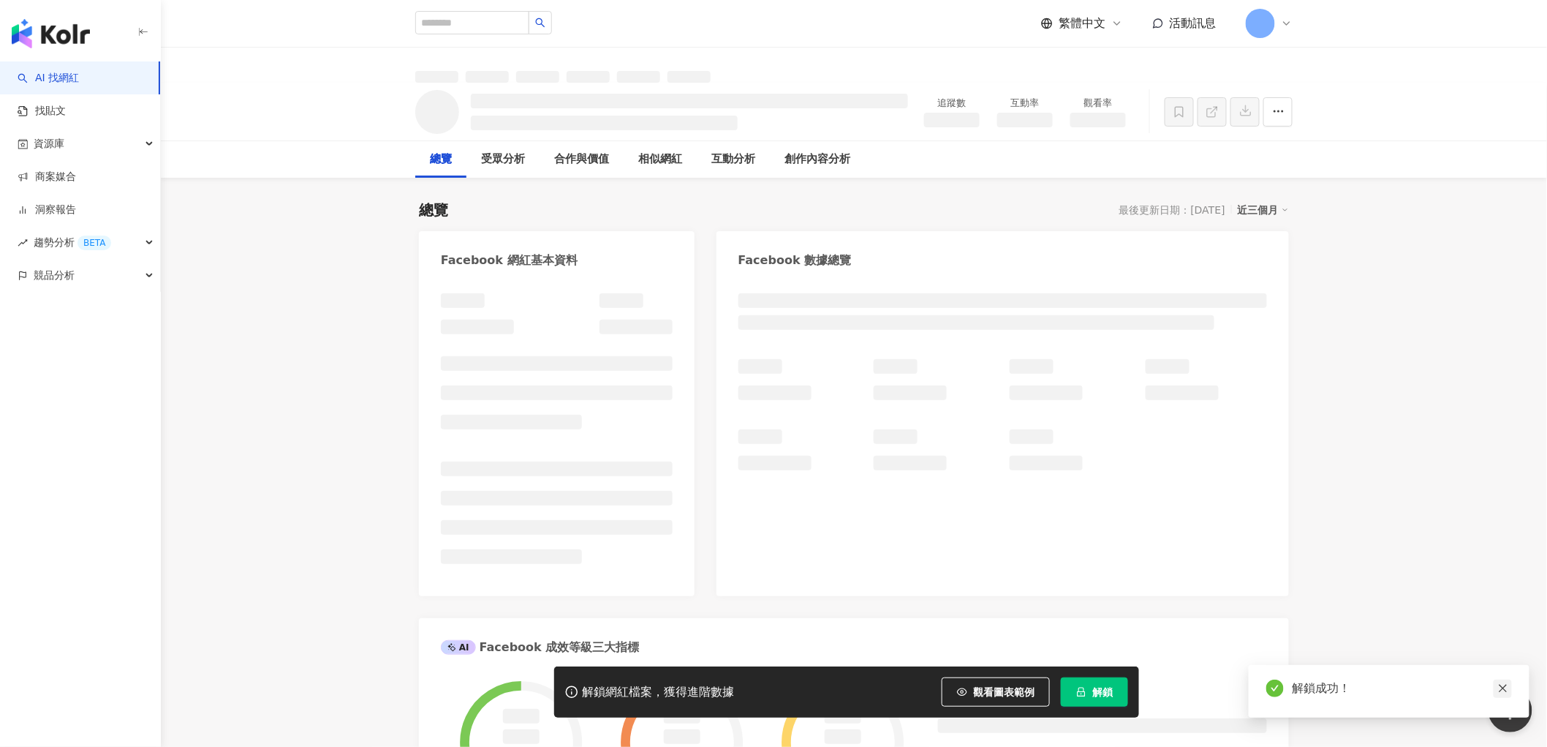
click at [1498, 684] on icon "close" at bounding box center [1503, 688] width 10 height 10
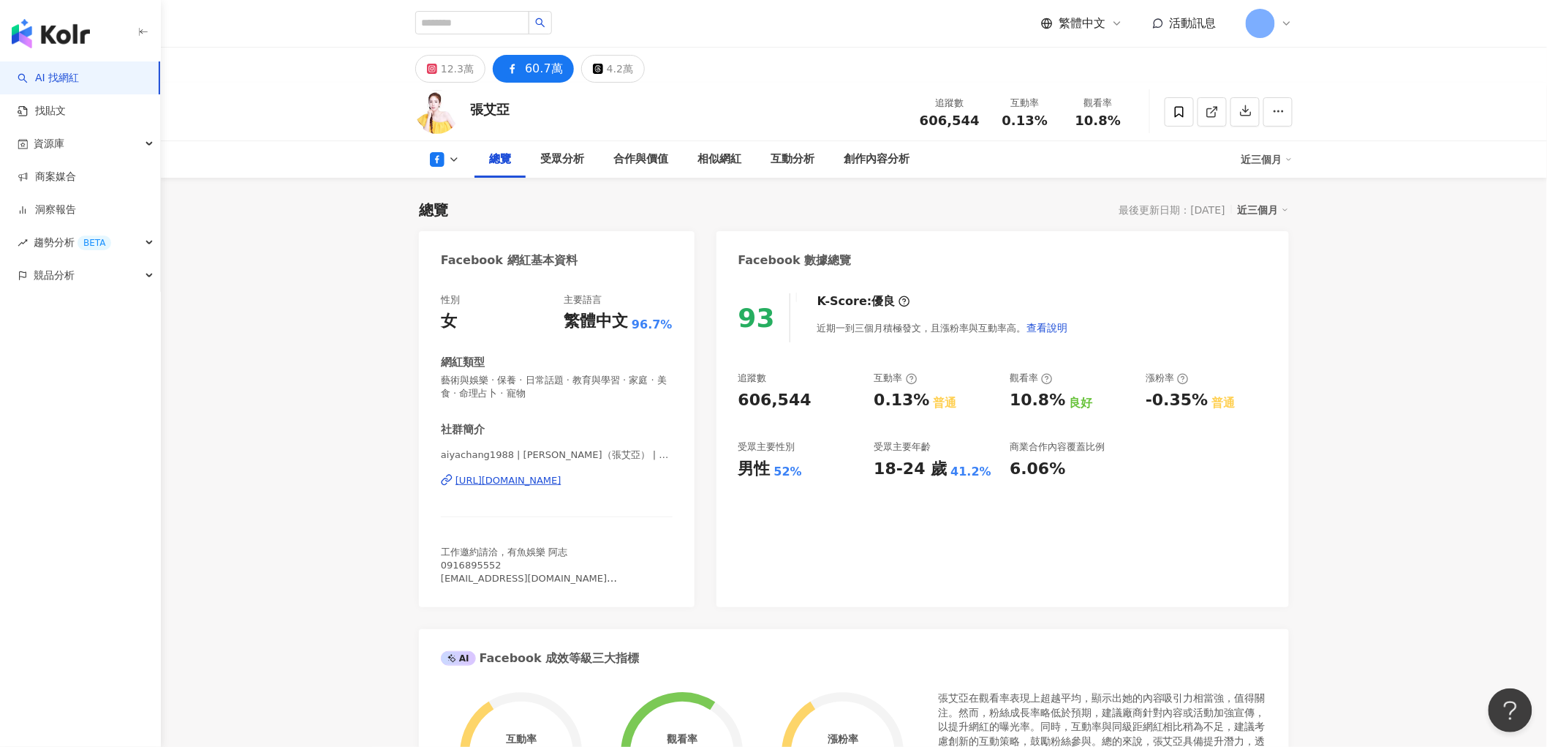
scroll to position [162, 0]
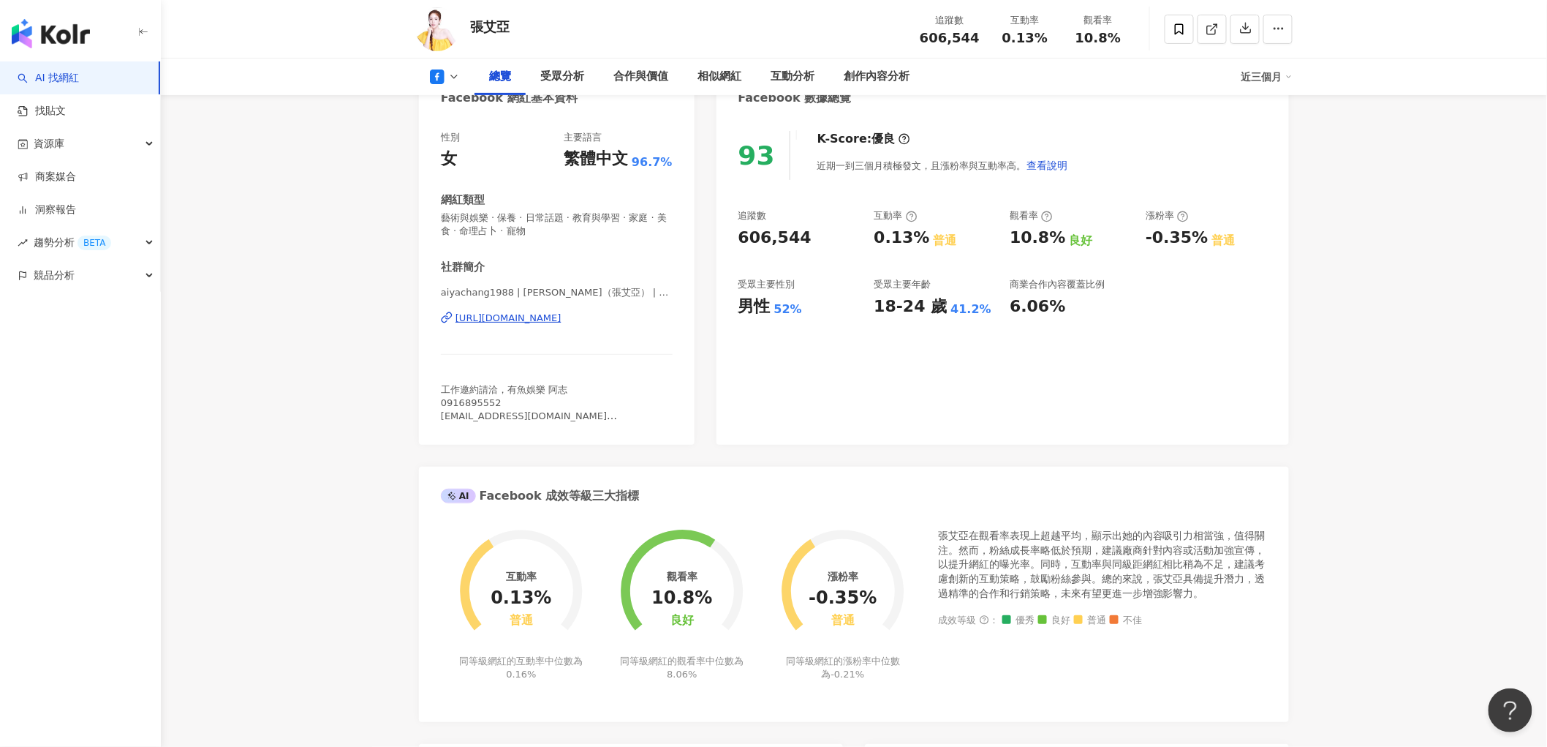
click at [447, 69] on button at bounding box center [444, 76] width 59 height 15
click at [458, 107] on button "Instagram" at bounding box center [463, 104] width 78 height 20
